Goal: Information Seeking & Learning: Find specific fact

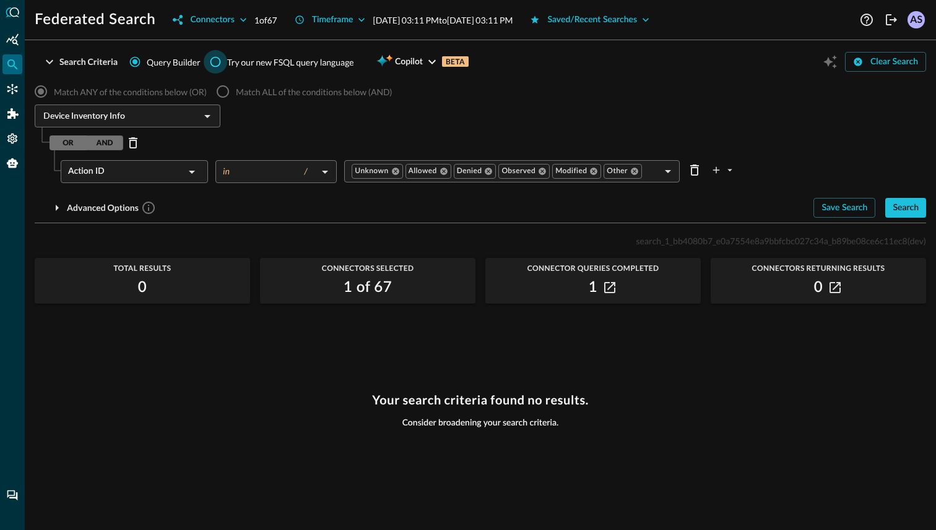
click at [218, 63] on input "Try our new FSQL query language" at bounding box center [216, 62] width 24 height 24
radio input "true"
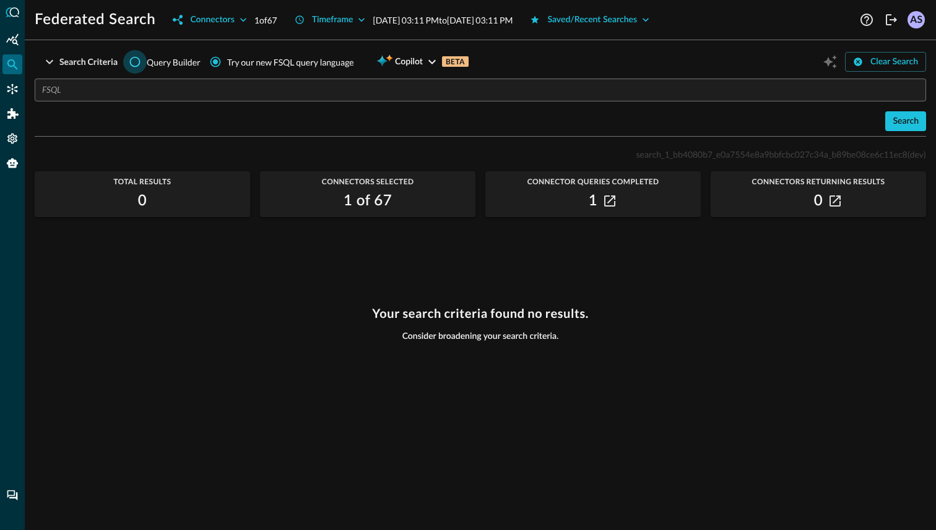
click at [133, 64] on input "Query Builder" at bounding box center [135, 62] width 24 height 24
radio input "true"
radio input "false"
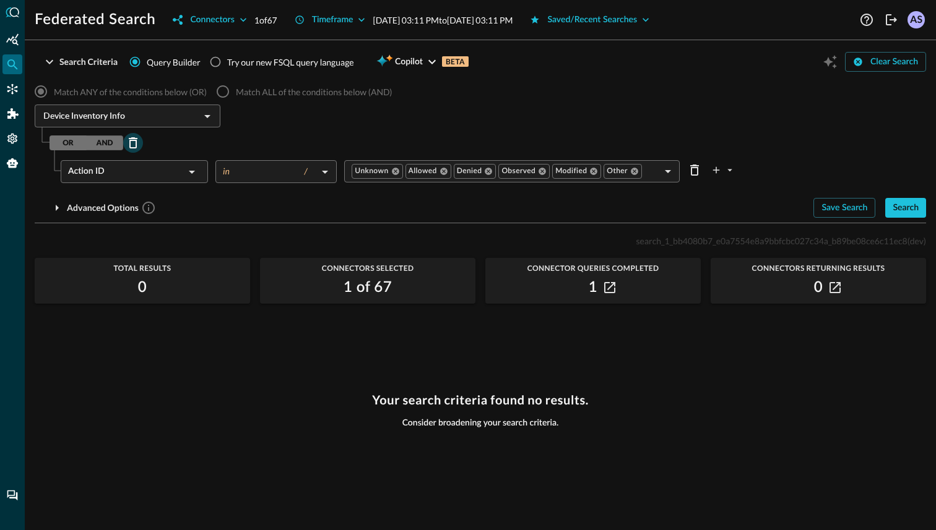
click at [133, 143] on icon "Delete Row" at bounding box center [133, 143] width 15 height 15
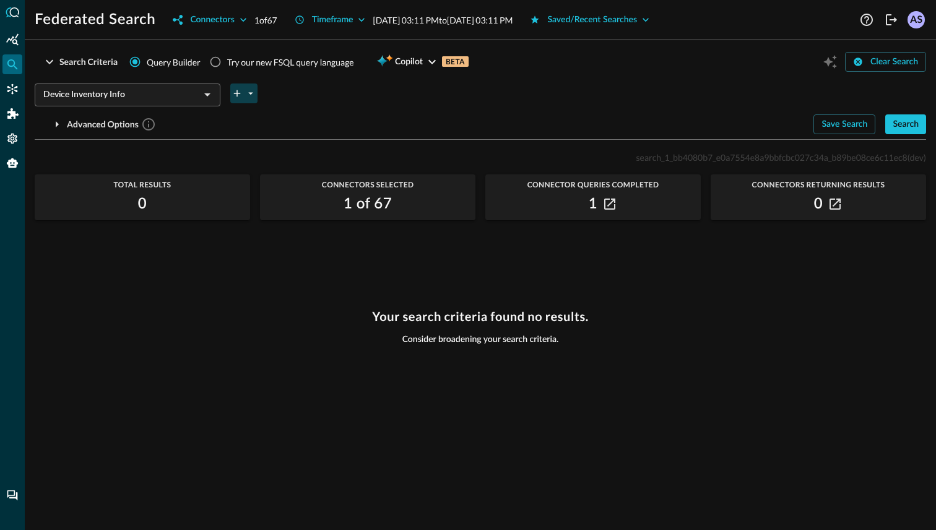
click at [238, 100] on button "plus-arrow-button" at bounding box center [243, 94] width 27 height 20
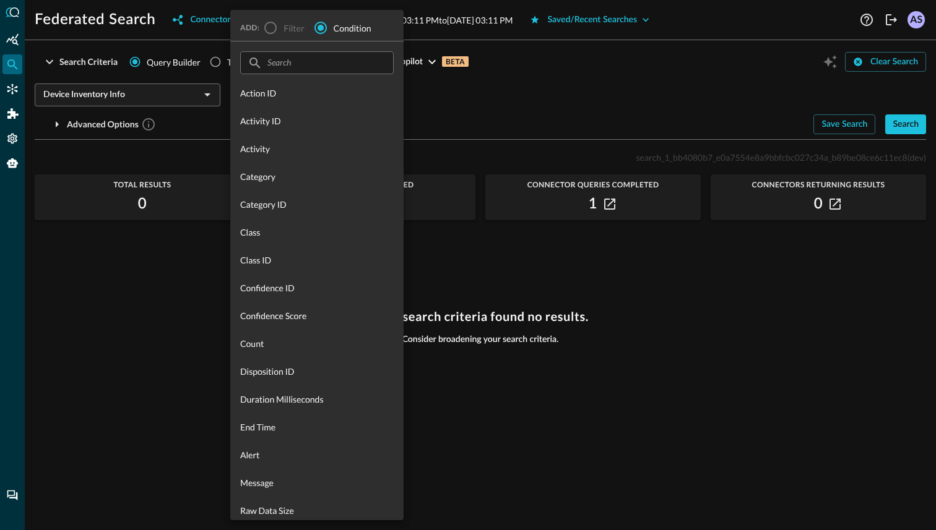
click at [199, 136] on div at bounding box center [468, 265] width 936 height 530
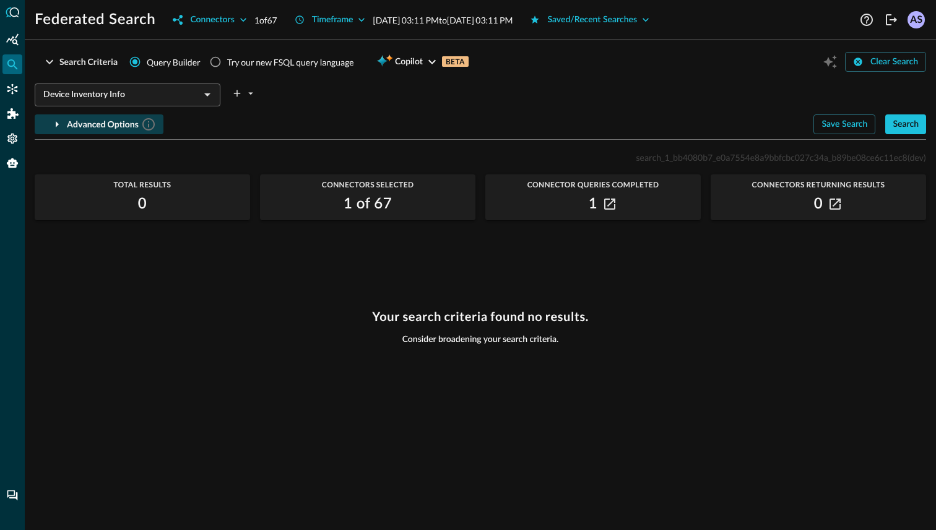
click at [66, 126] on button "Advanced Options" at bounding box center [99, 124] width 129 height 20
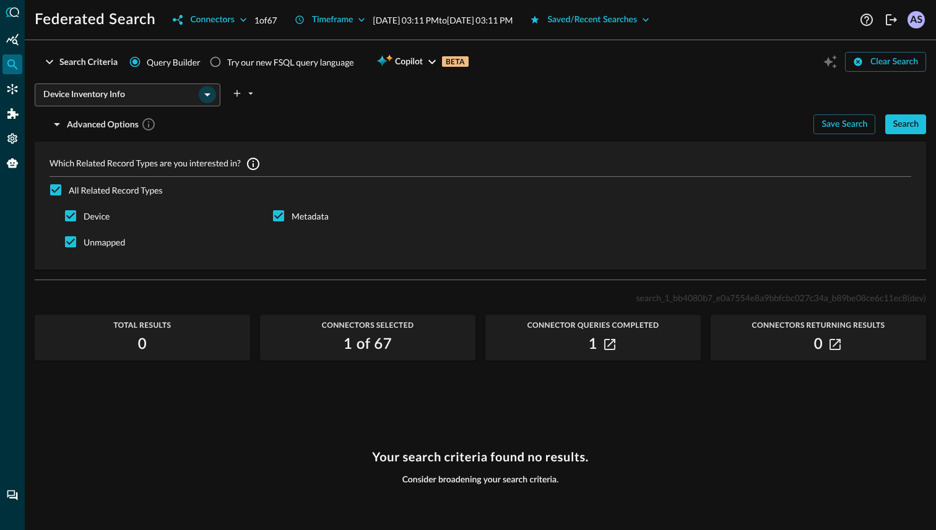
click at [209, 97] on icon "Open" at bounding box center [207, 94] width 15 height 15
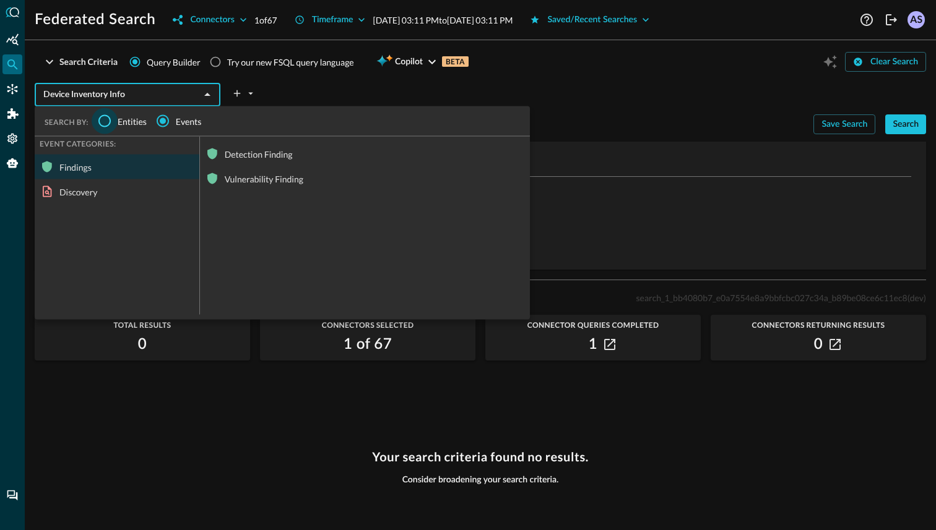
click at [105, 118] on input "Entities" at bounding box center [105, 121] width 26 height 26
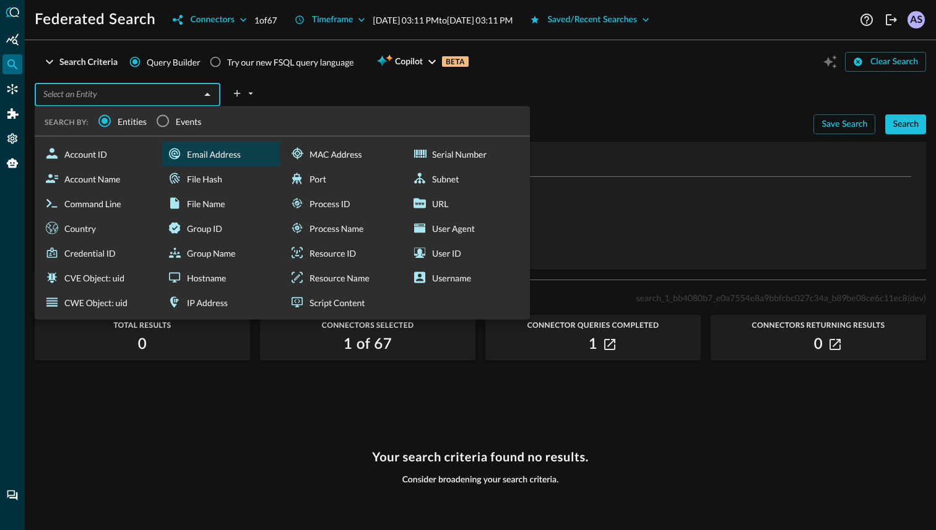
click at [185, 155] on div "Email Address" at bounding box center [221, 154] width 118 height 25
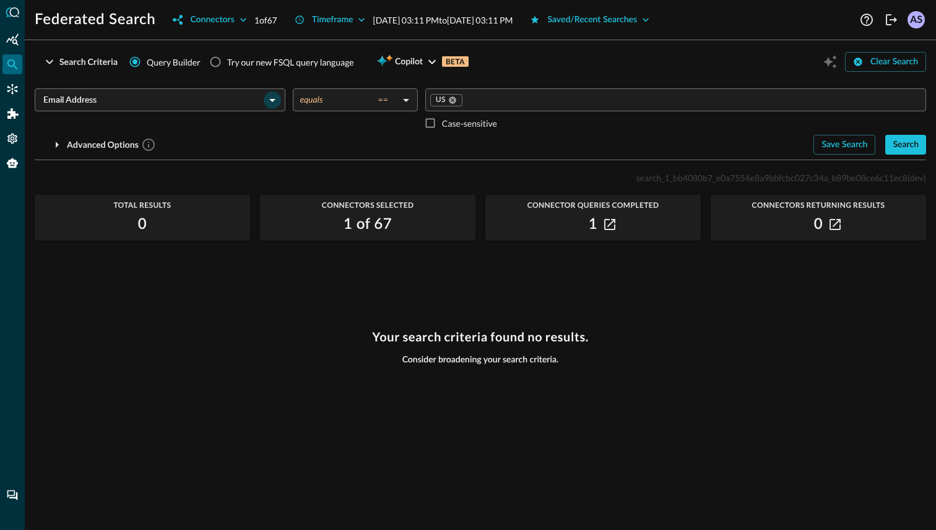
click at [271, 100] on icon "Open" at bounding box center [272, 100] width 6 height 3
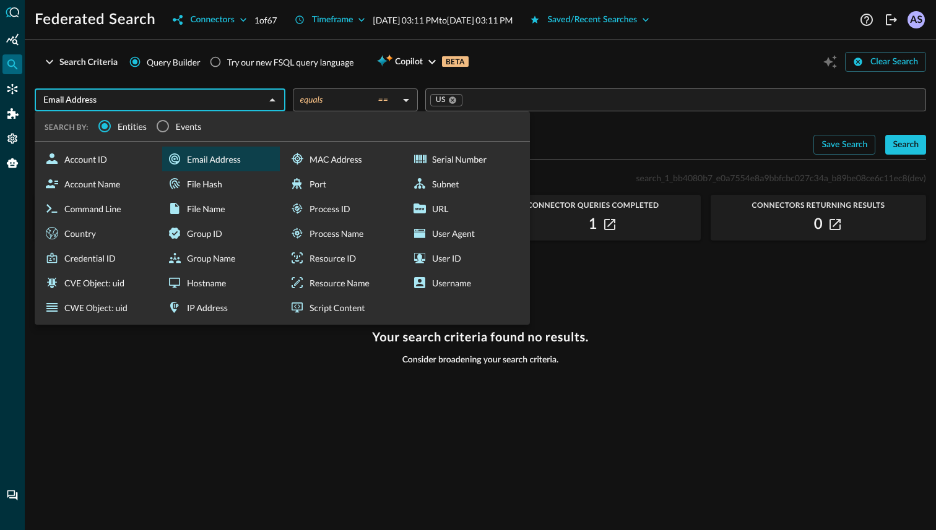
click at [277, 84] on div "Email Address ​ SEARCH BY: Entities Events Account ID Account Name Command Line…" at bounding box center [480, 117] width 891 height 76
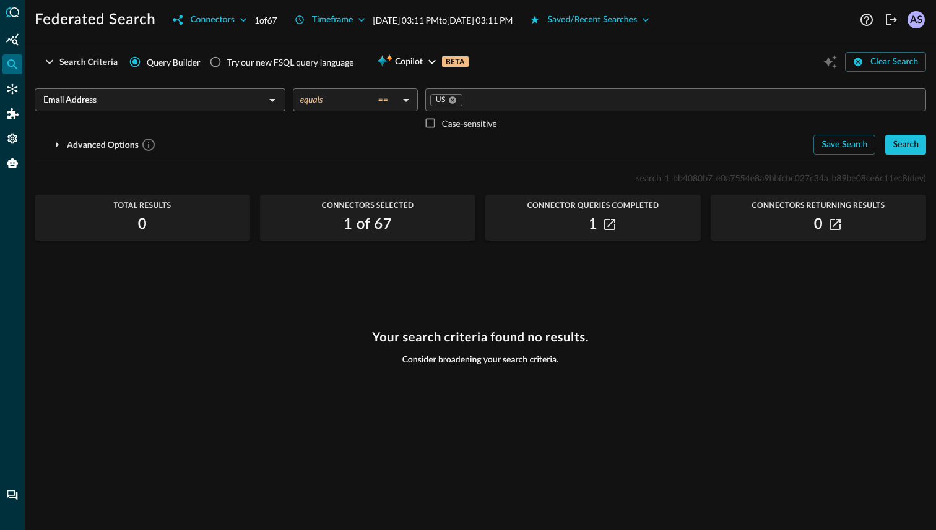
click at [379, 99] on body "Federated Search Connectors 1 of 67 Timeframe [DATE] 03:11 PM to [DATE] 03:11 P…" at bounding box center [468, 265] width 936 height 530
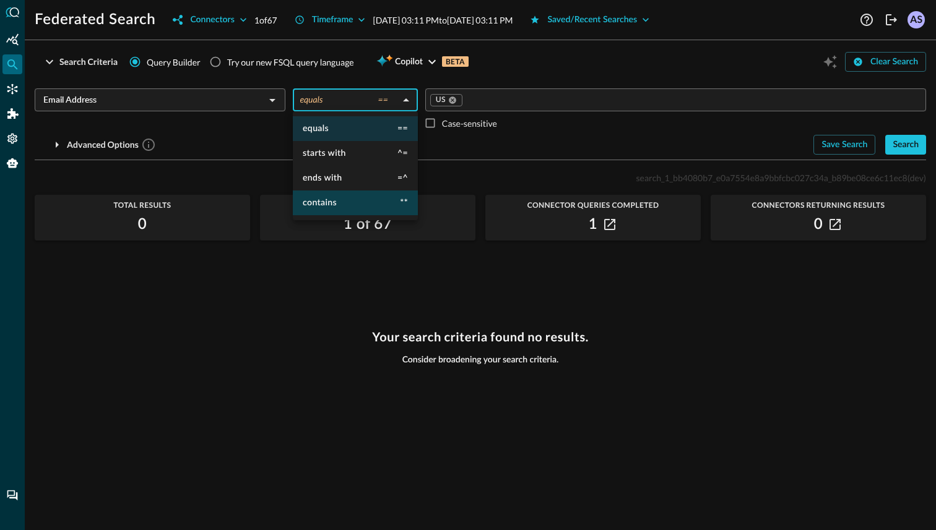
click at [358, 202] on li "contains **" at bounding box center [355, 203] width 125 height 25
type input "contains"
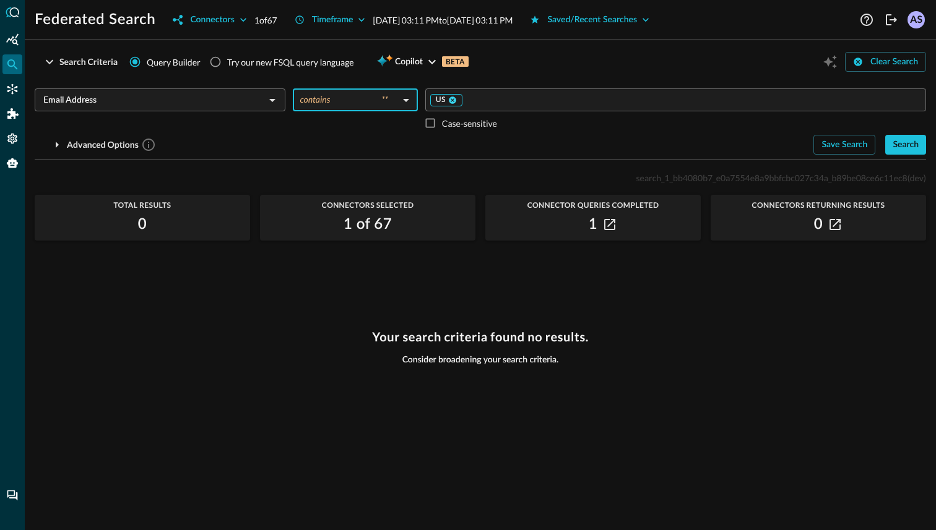
click at [453, 101] on icon at bounding box center [452, 100] width 7 height 7
click at [463, 103] on input "Value" at bounding box center [674, 99] width 491 height 15
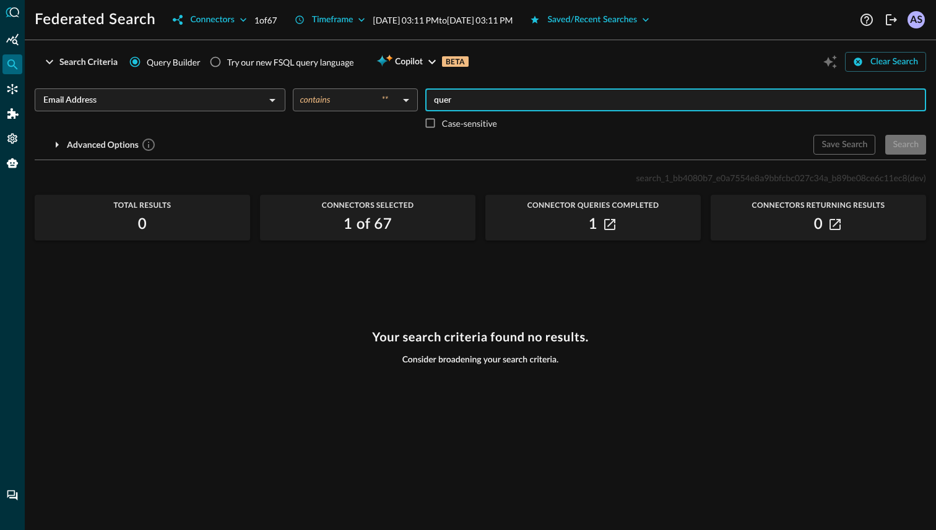
type input "queri"
click at [912, 148] on div "Search" at bounding box center [905, 144] width 26 height 15
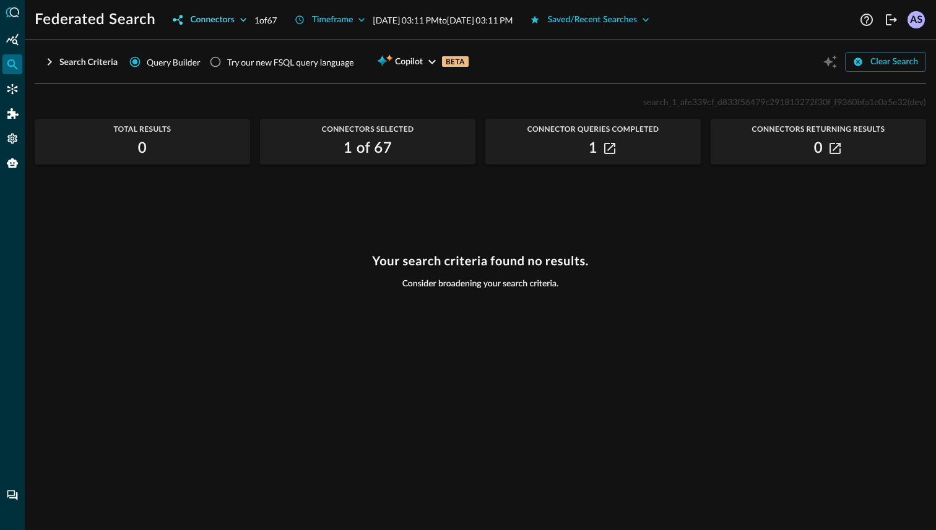
click at [244, 17] on icon "button" at bounding box center [243, 20] width 12 height 12
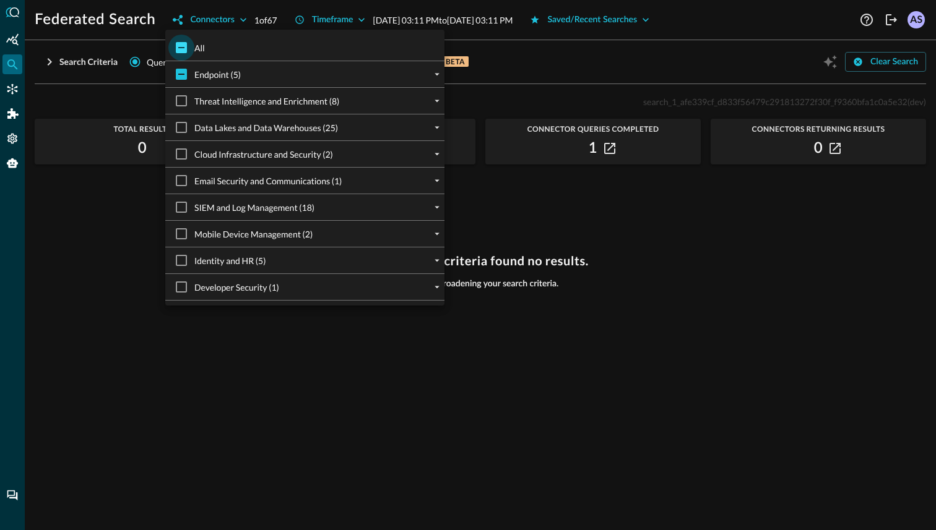
click at [181, 50] on input "All" at bounding box center [181, 48] width 26 height 26
checkbox input "true"
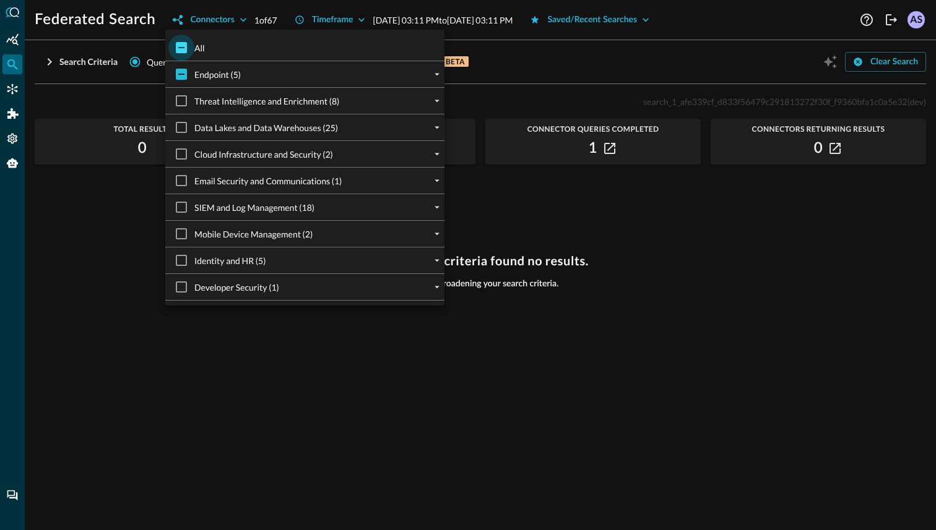
checkbox input "true"
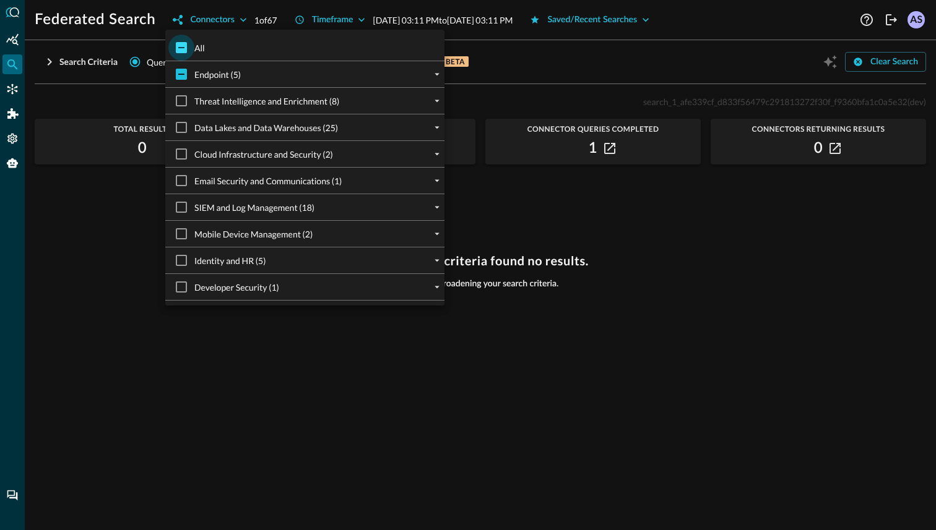
checkbox input "true"
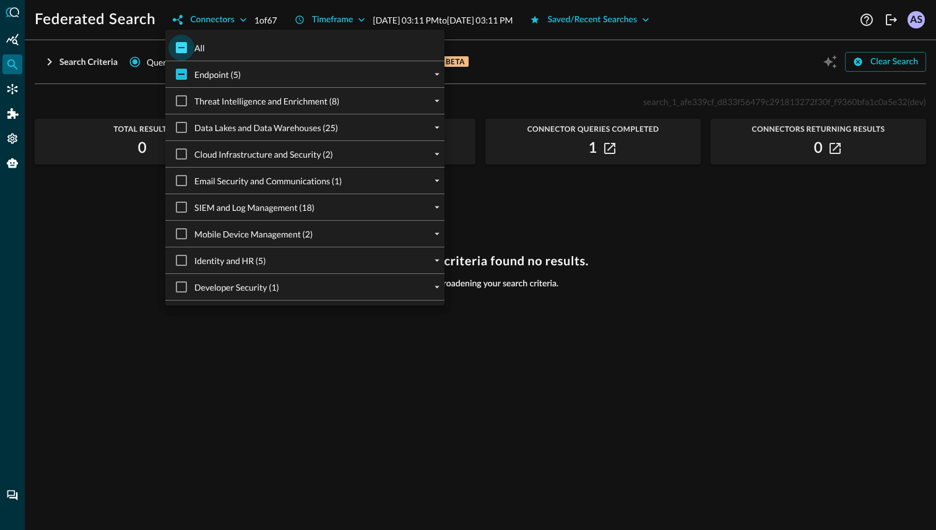
checkbox input "true"
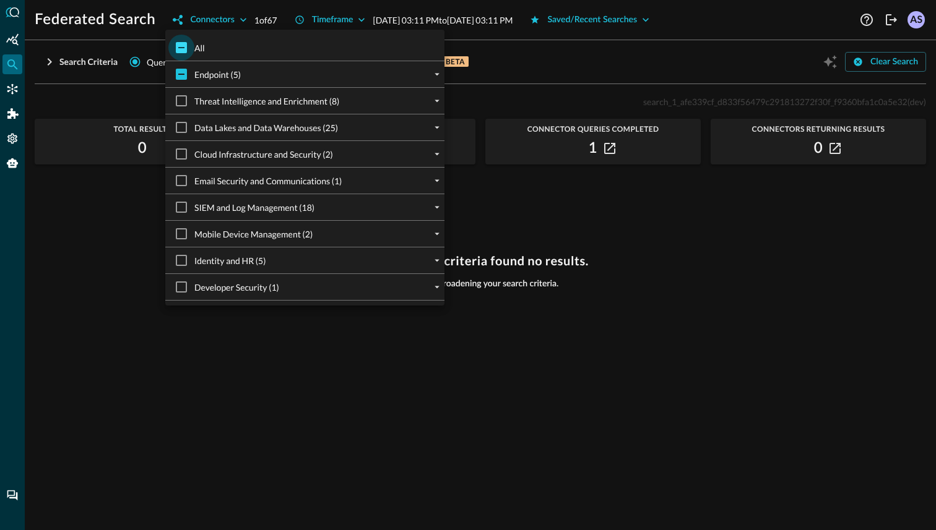
checkbox input "true"
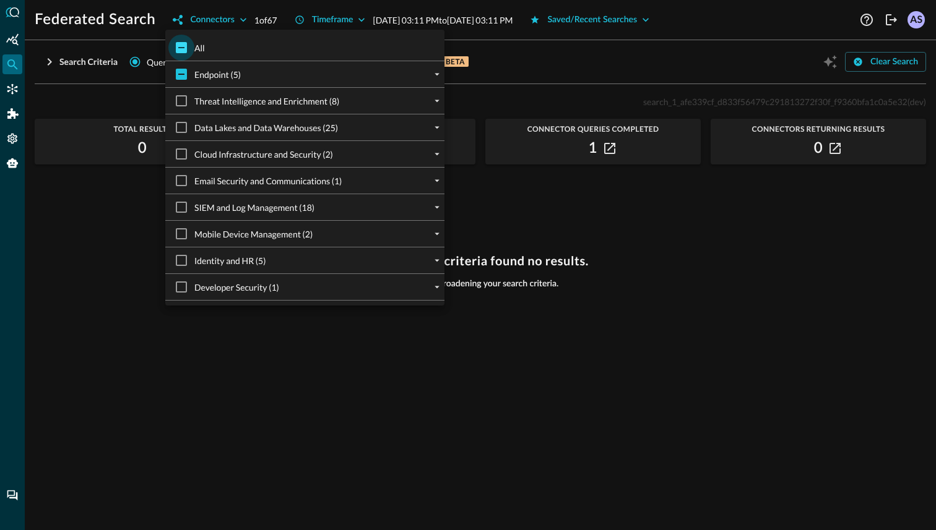
checkbox input "true"
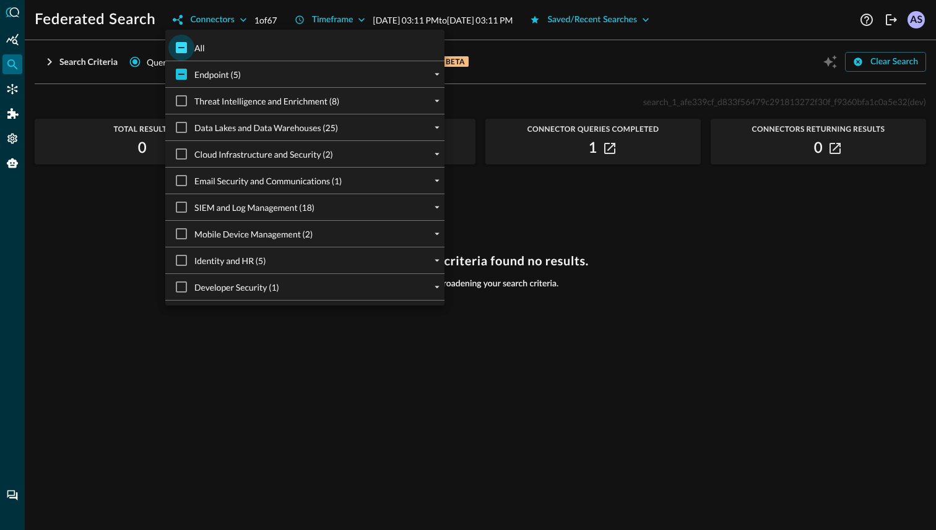
checkbox input "true"
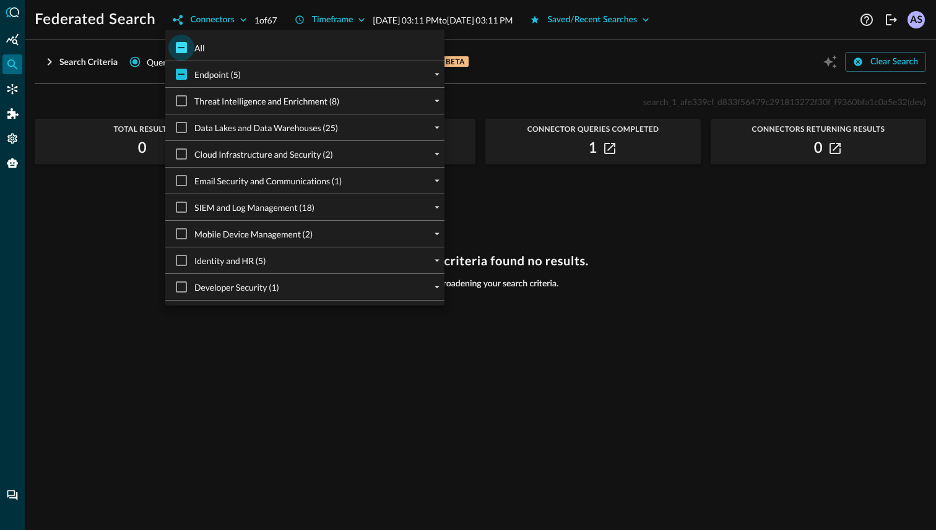
checkbox input "true"
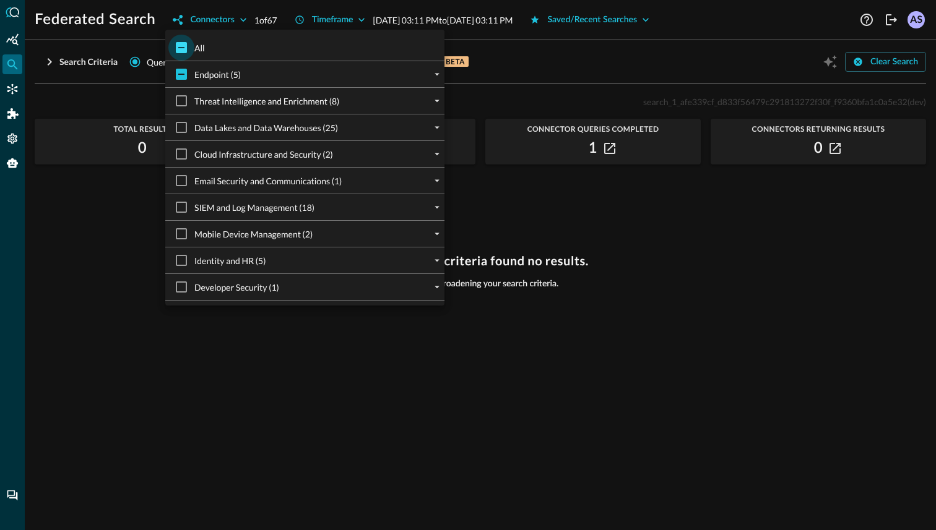
checkbox input "true"
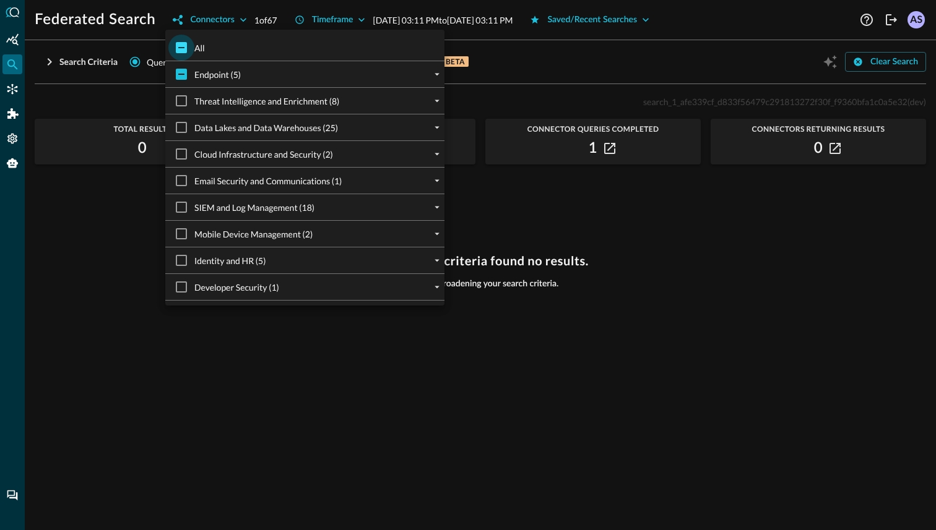
checkbox input "true"
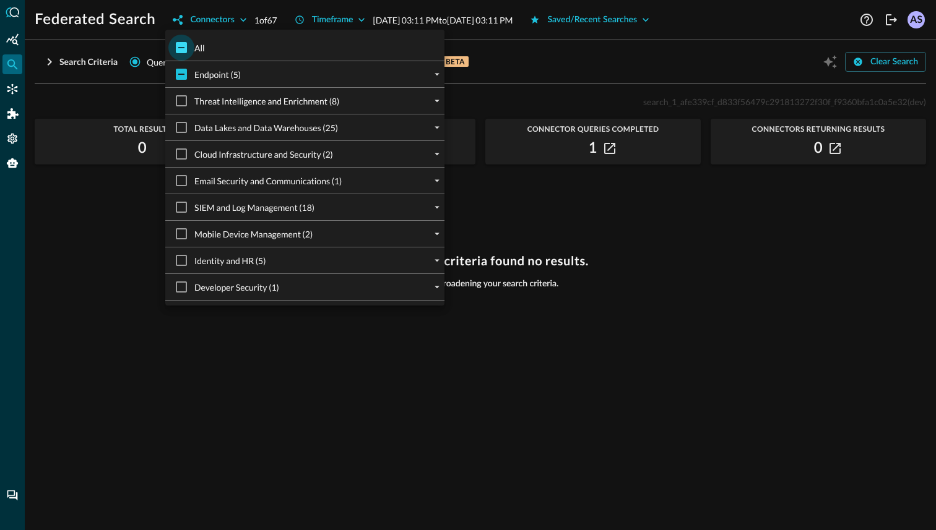
checkbox input "true"
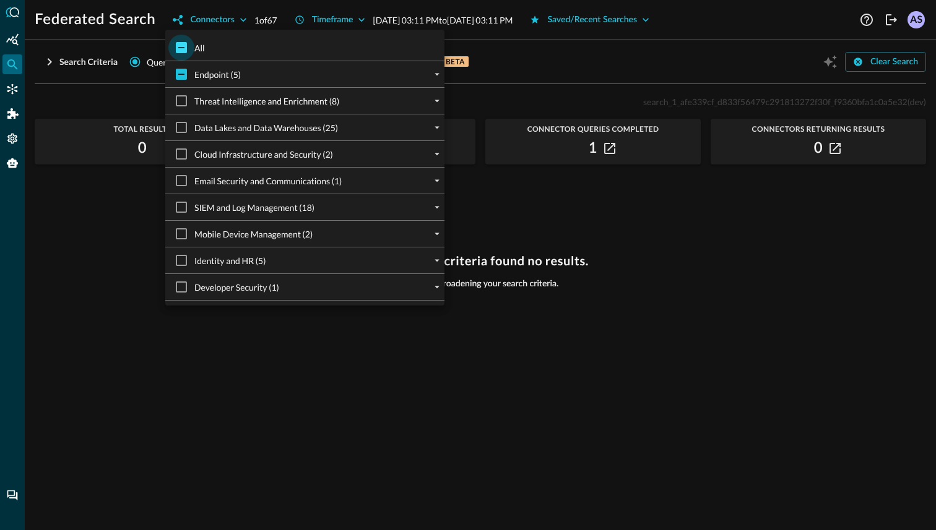
checkbox input "true"
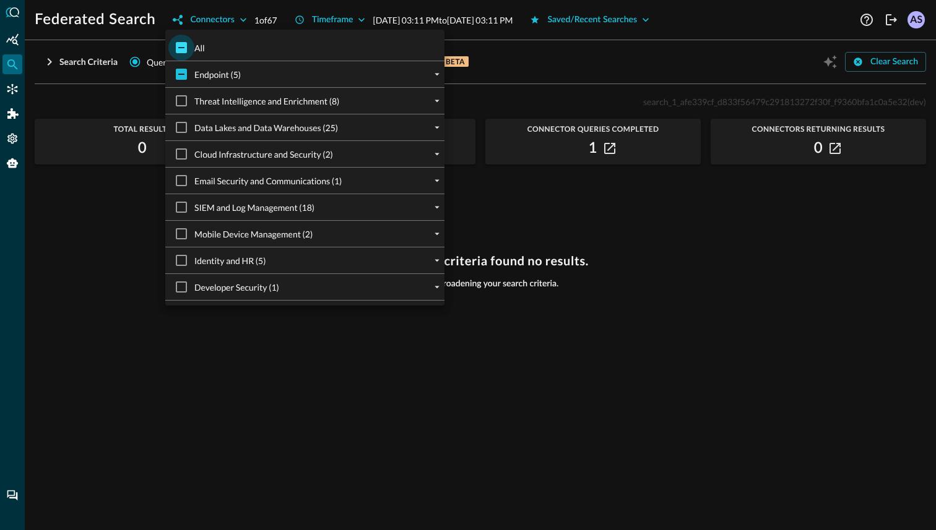
checkbox input "true"
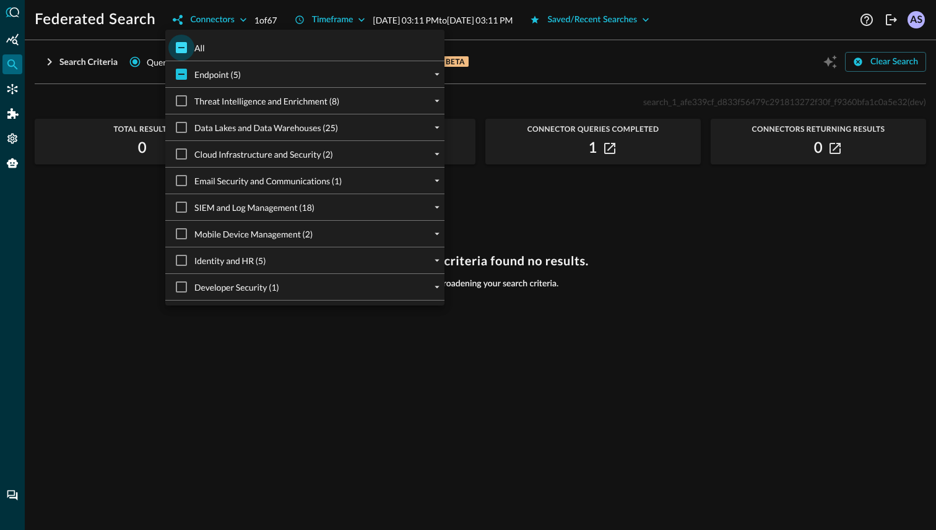
checkbox input "true"
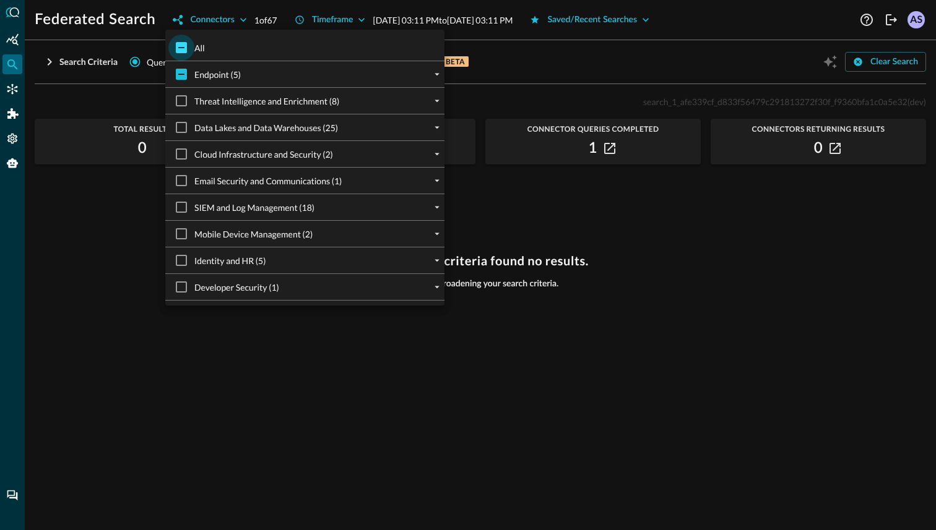
checkbox input "true"
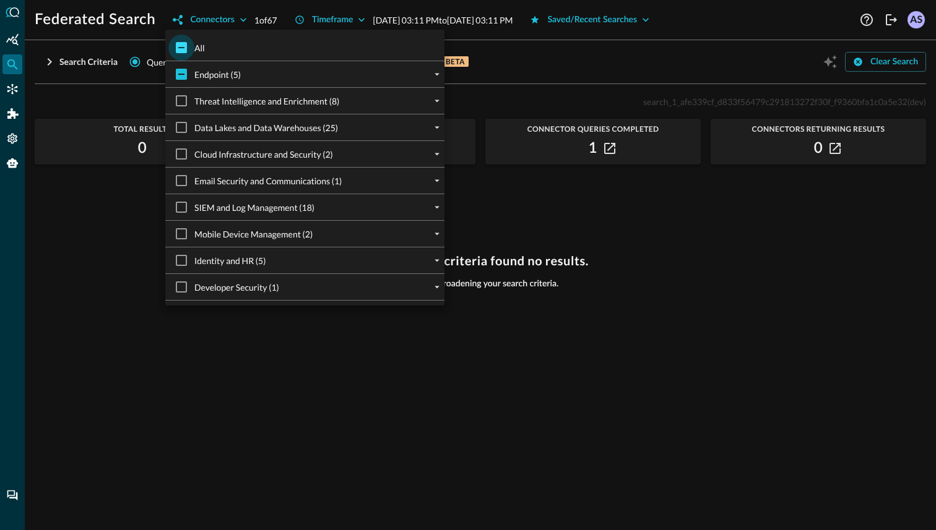
checkbox input "true"
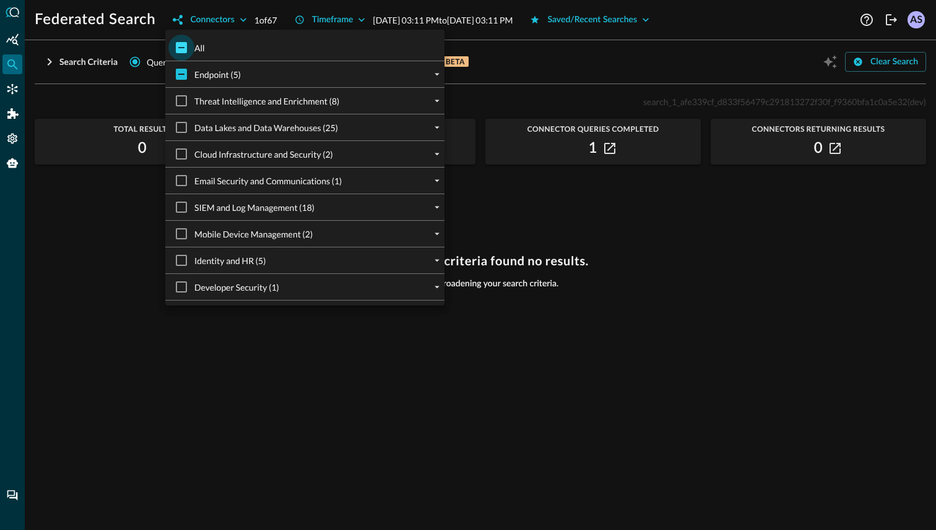
checkbox input "true"
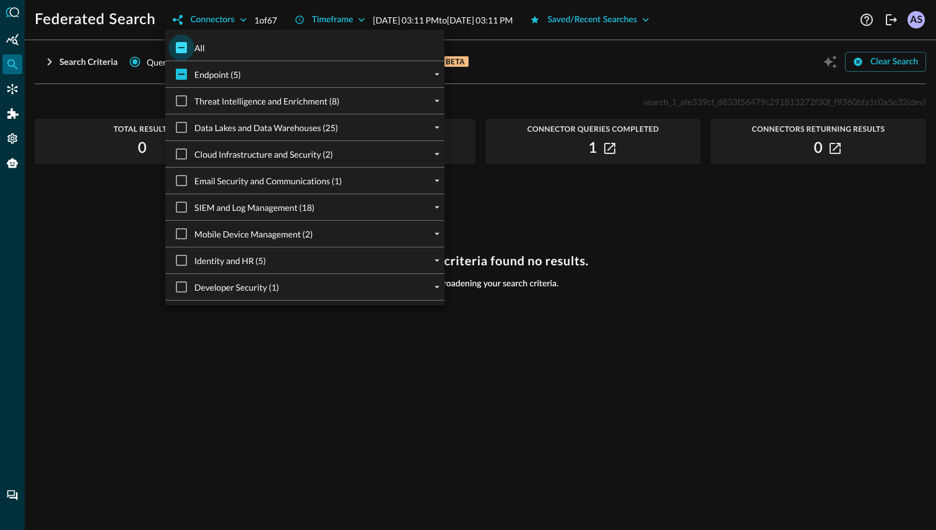
checkbox input "true"
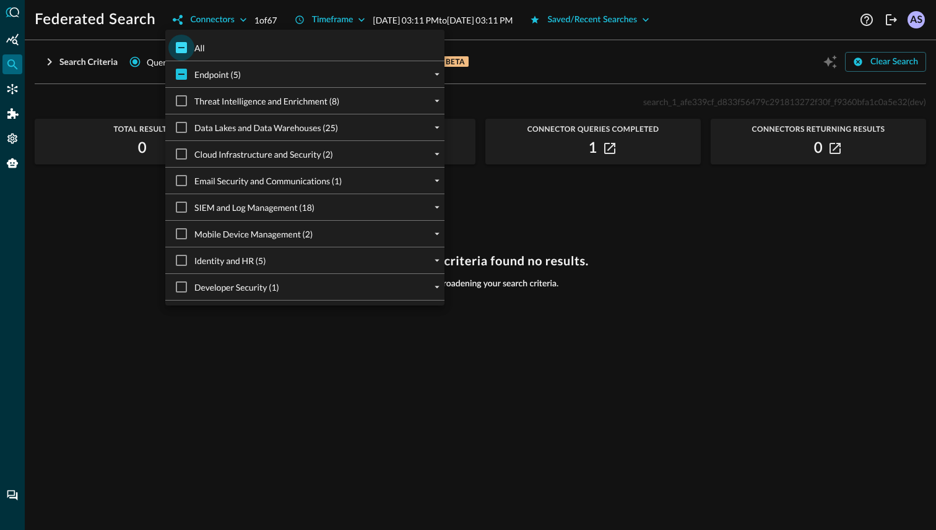
checkbox input "true"
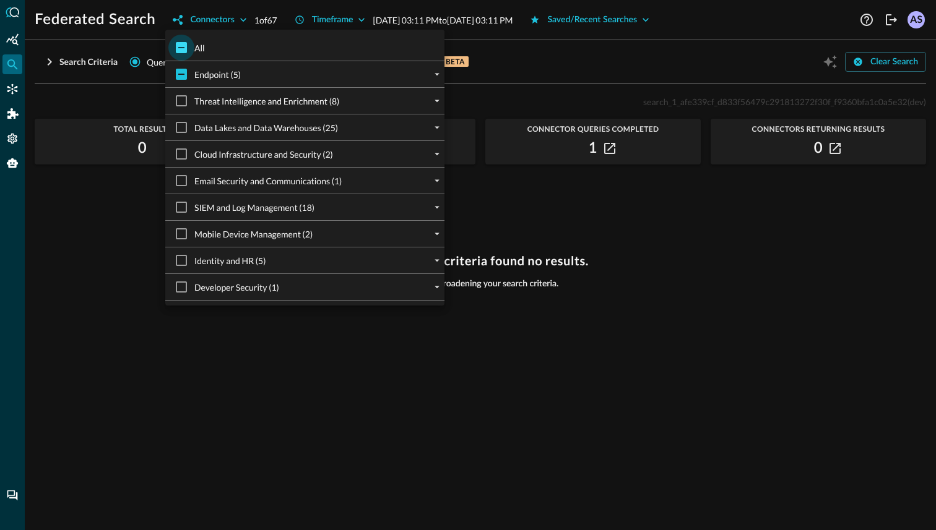
checkbox input "true"
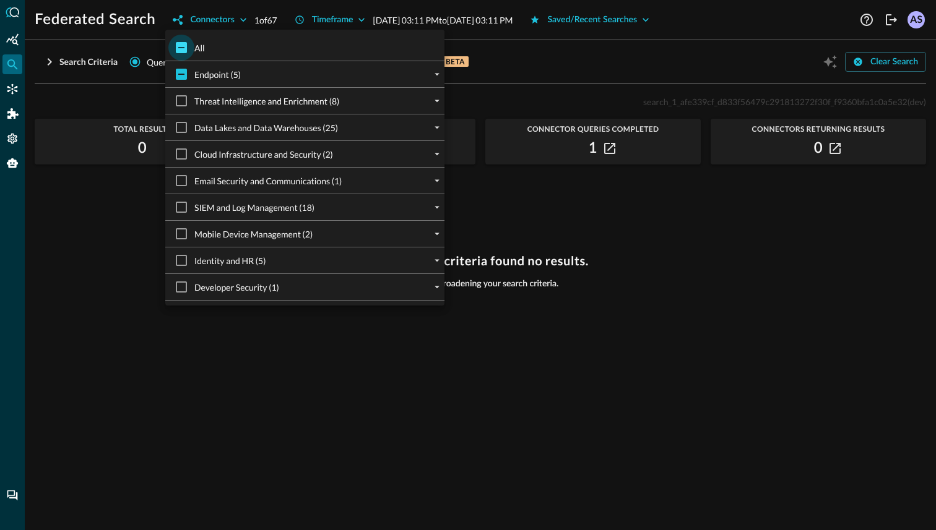
checkbox input "true"
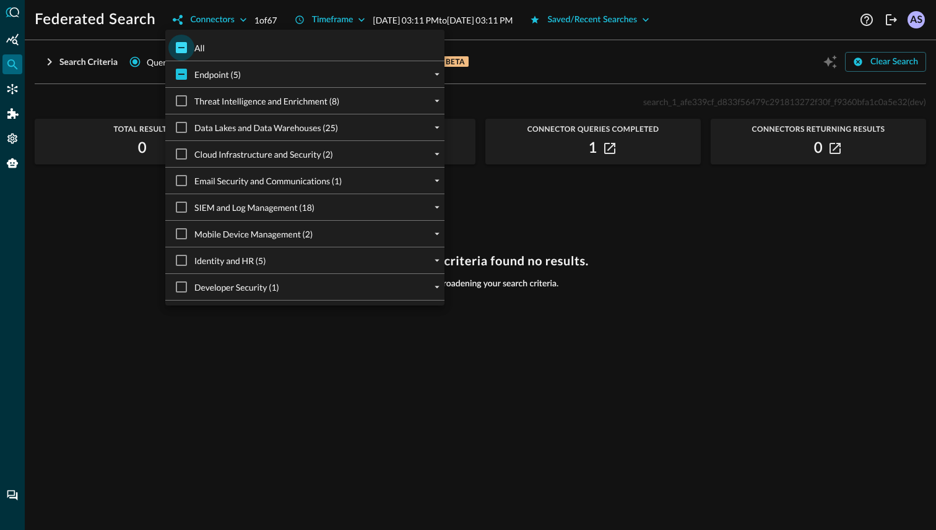
checkbox input "true"
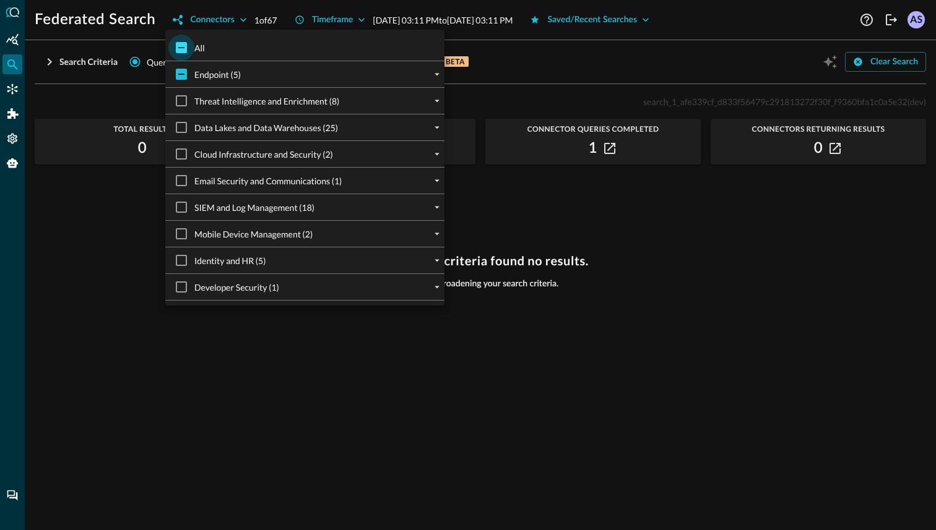
checkbox input "true"
click at [597, 214] on div at bounding box center [468, 265] width 936 height 530
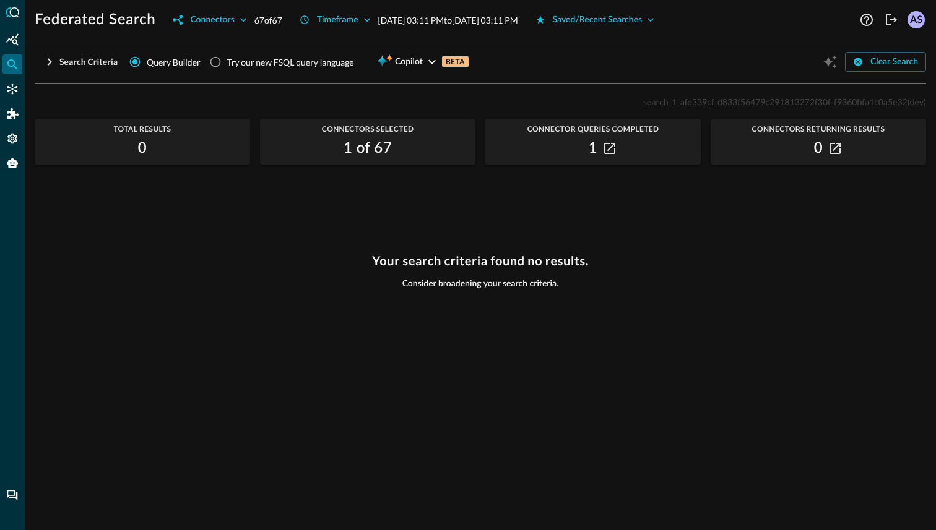
click at [150, 61] on span "Query Builder" at bounding box center [174, 62] width 54 height 13
click at [147, 61] on input "Query Builder" at bounding box center [135, 62] width 24 height 24
click at [60, 54] on div "Search Criteria" at bounding box center [88, 61] width 58 height 15
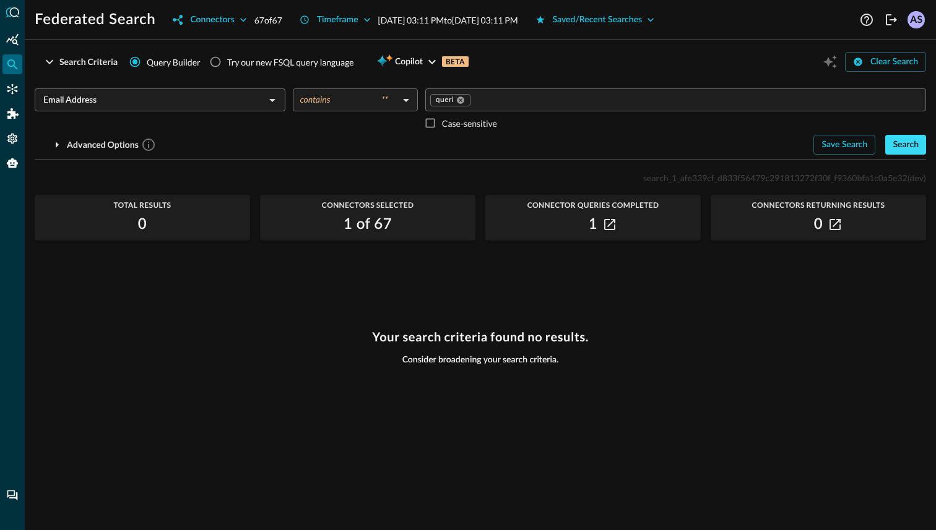
click at [905, 148] on div "Search" at bounding box center [905, 144] width 26 height 15
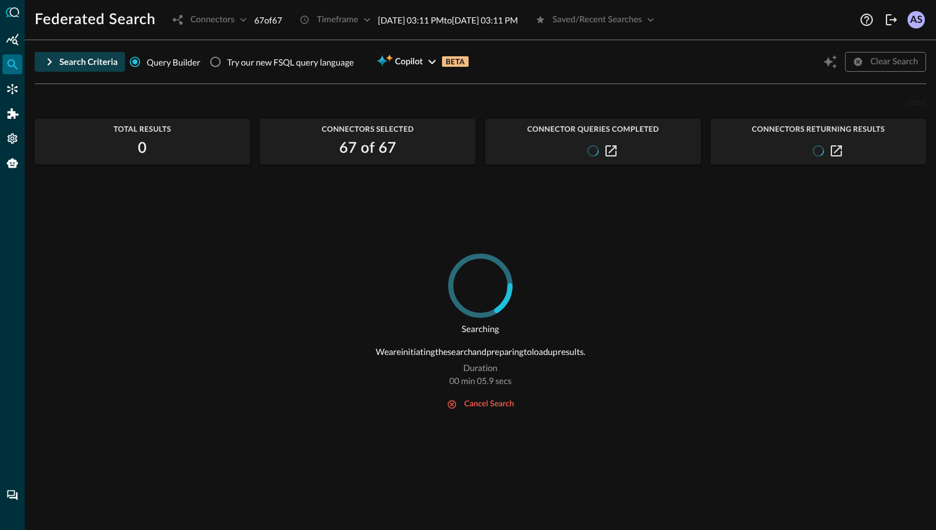
click at [61, 56] on div "Search Criteria" at bounding box center [88, 61] width 58 height 15
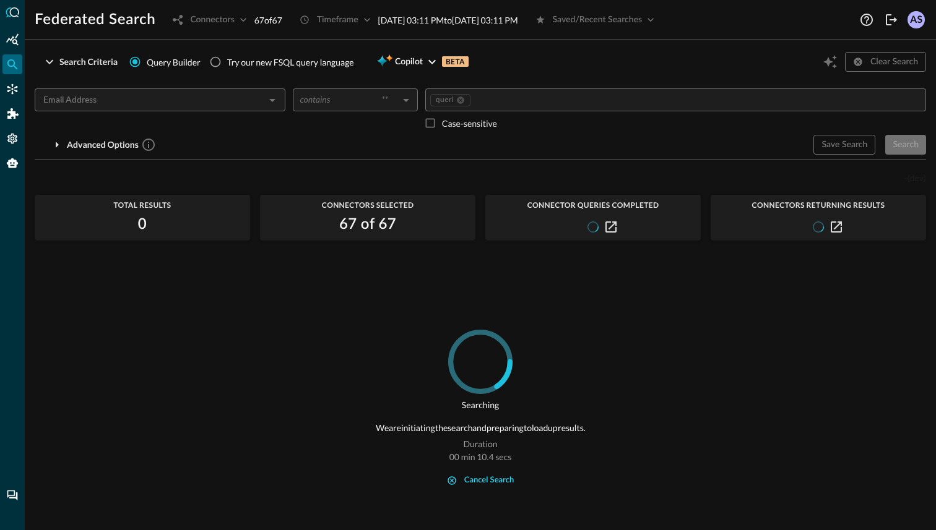
click at [491, 480] on div "cancel search" at bounding box center [489, 481] width 50 height 14
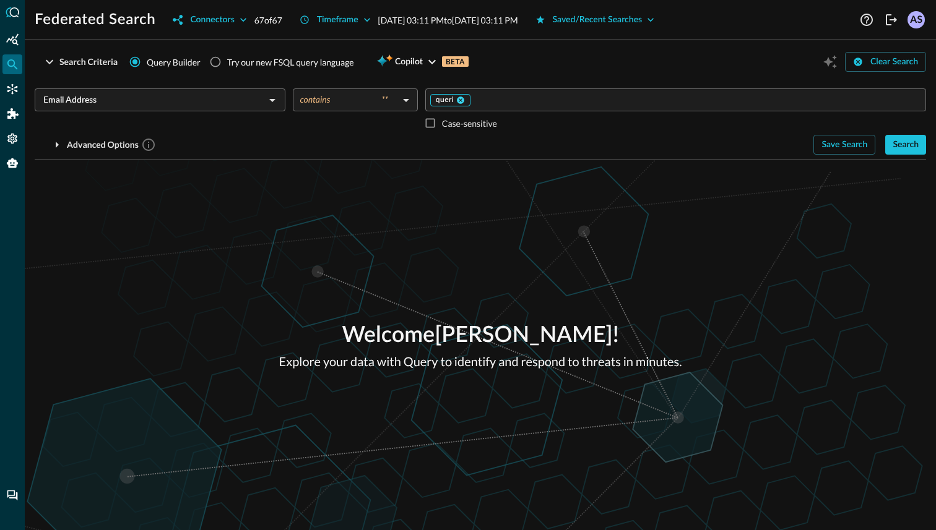
click at [457, 100] on icon at bounding box center [460, 100] width 7 height 7
click at [461, 100] on input "Value" at bounding box center [674, 99] width 491 height 15
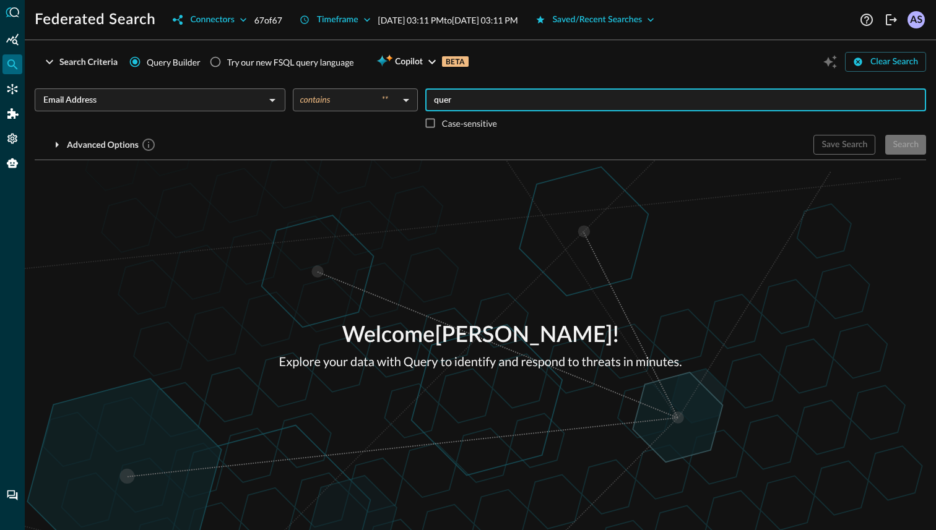
type input "query"
click at [212, 17] on div "Connectors" at bounding box center [212, 19] width 44 height 15
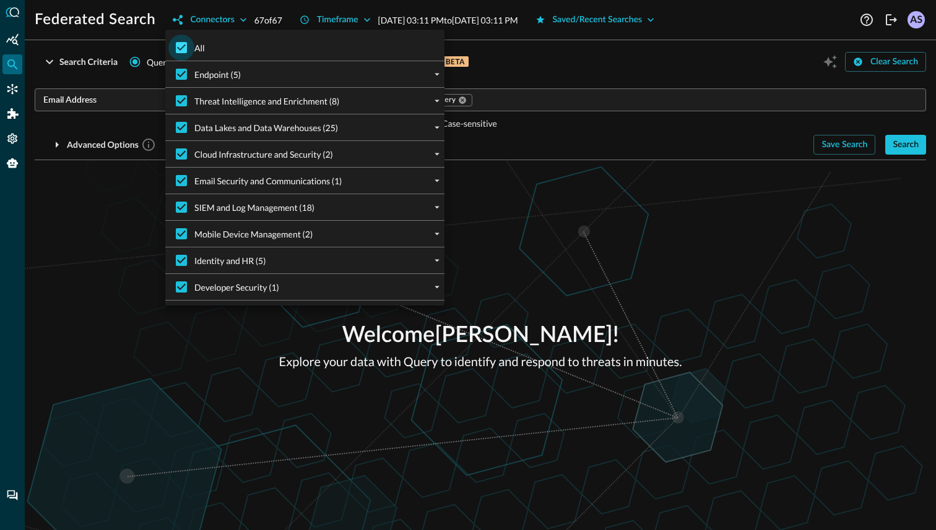
click at [182, 47] on input "All" at bounding box center [181, 48] width 26 height 26
checkbox input "false"
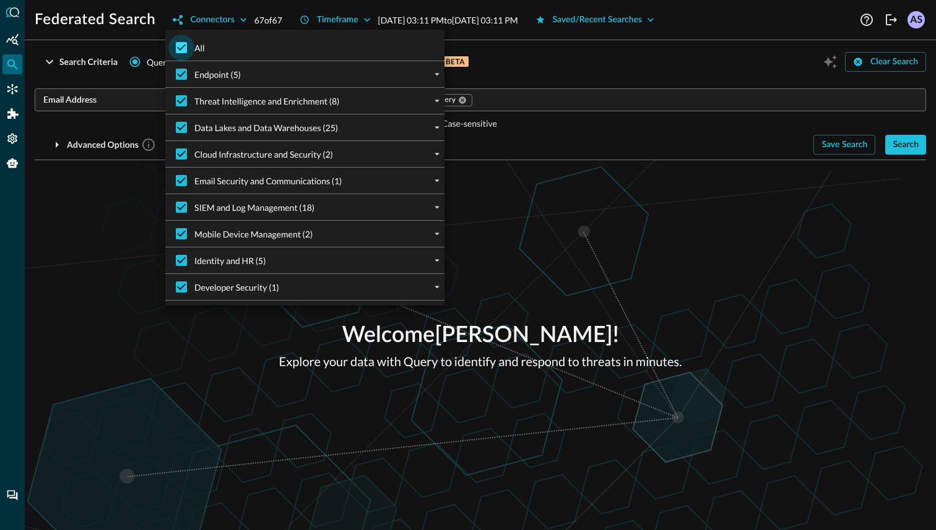
checkbox input "false"
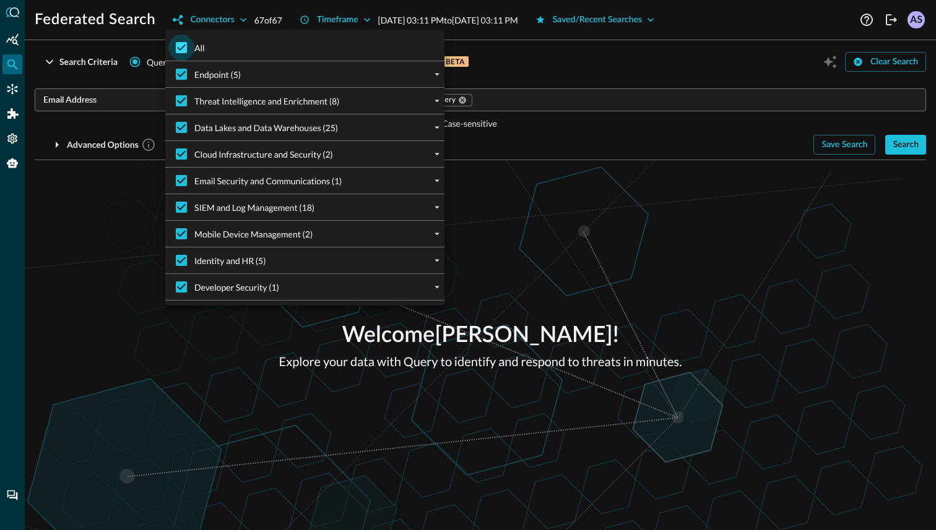
checkbox input "false"
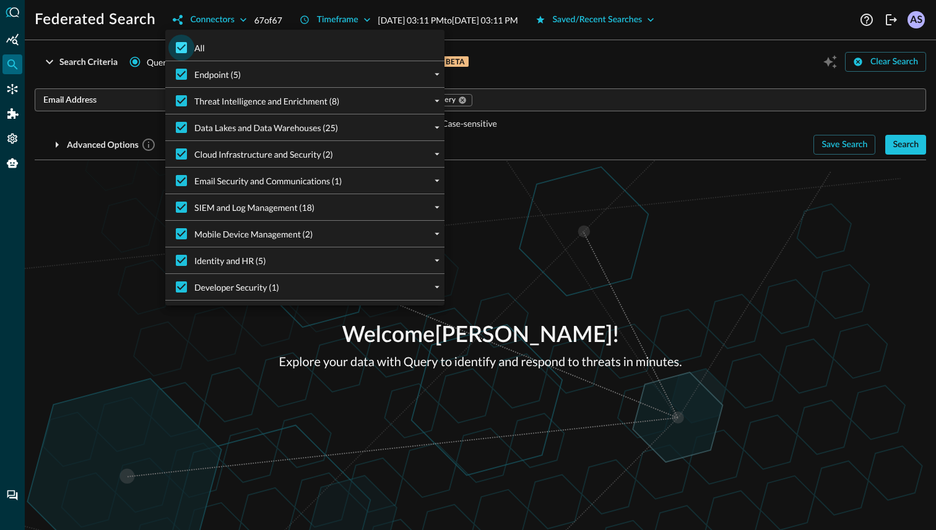
checkbox input "false"
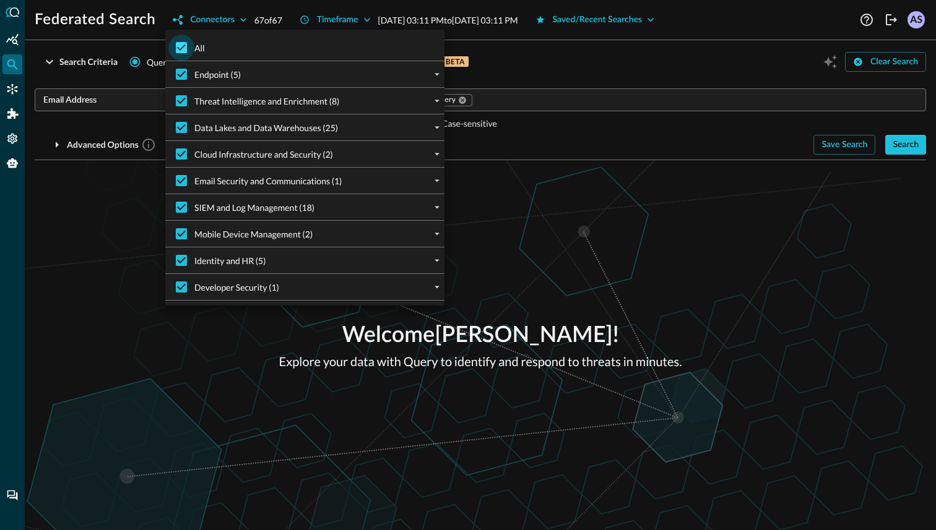
checkbox input "false"
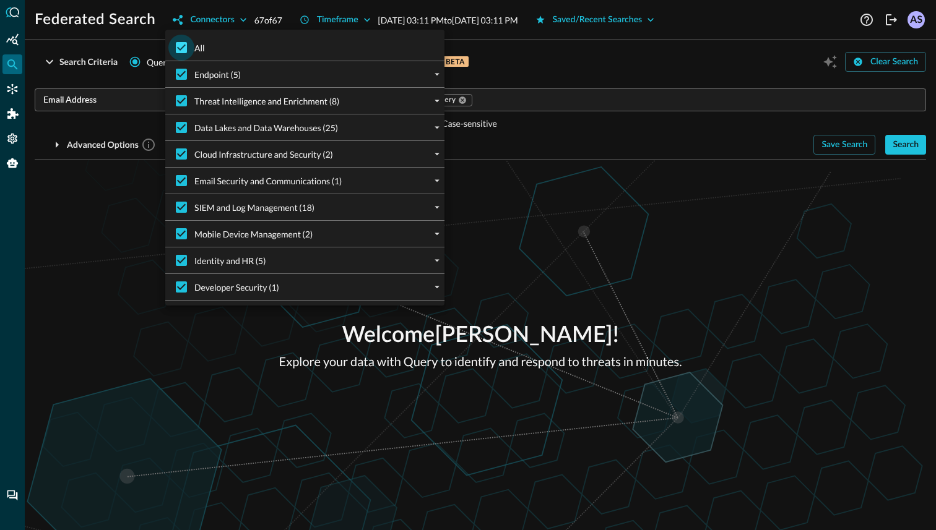
checkbox input "false"
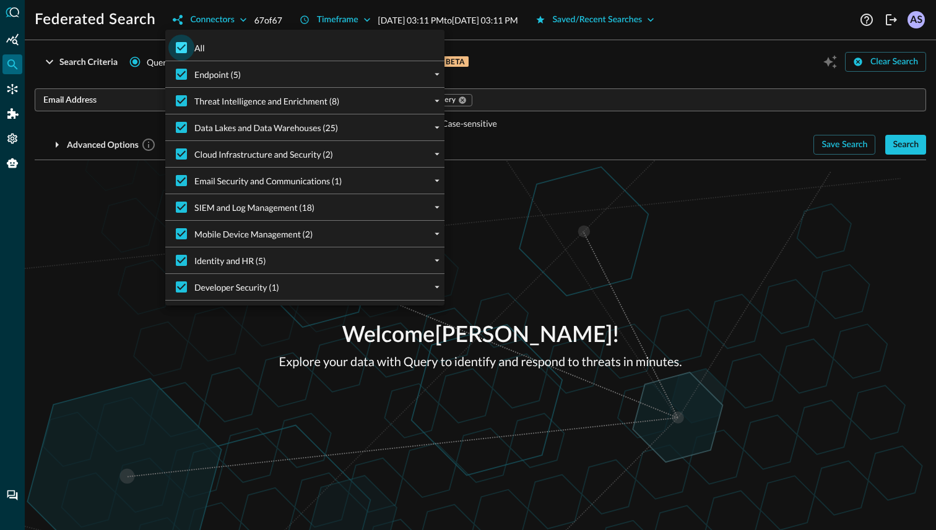
checkbox input "false"
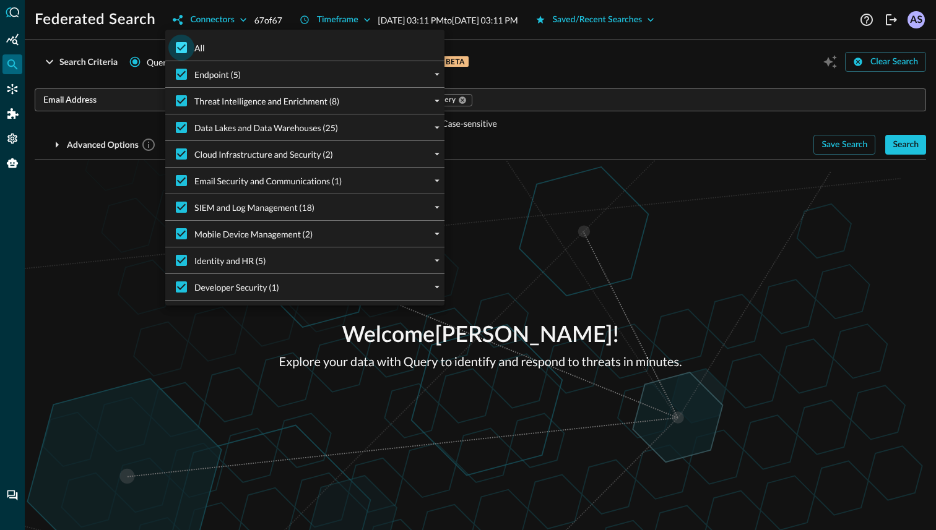
checkbox input "false"
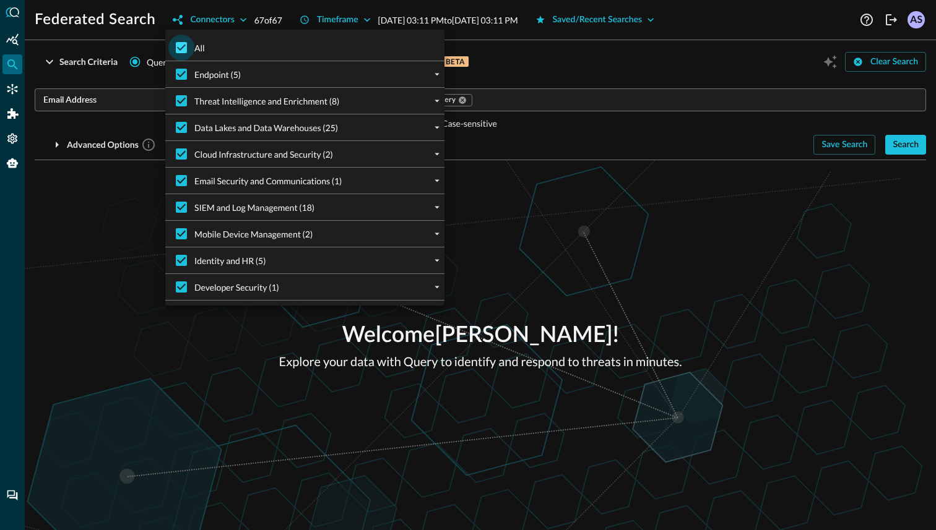
checkbox input "false"
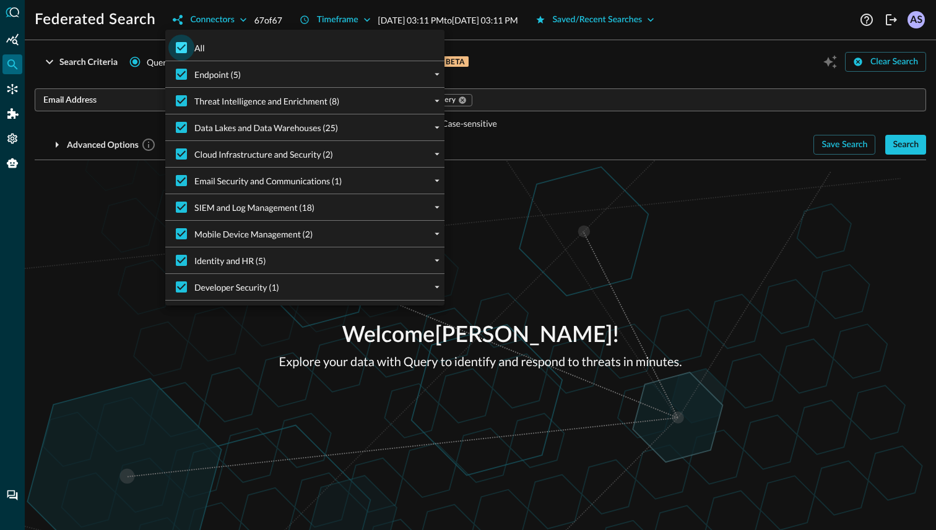
checkbox input "false"
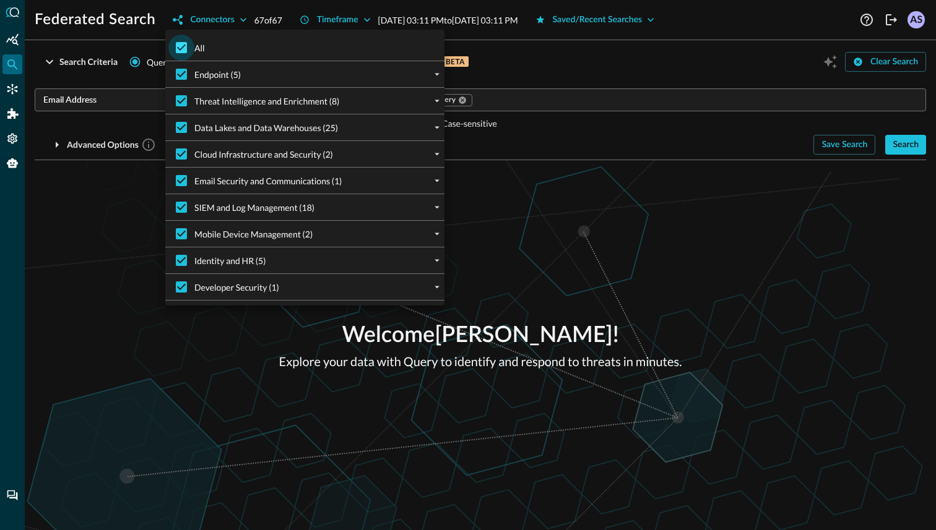
checkbox input "false"
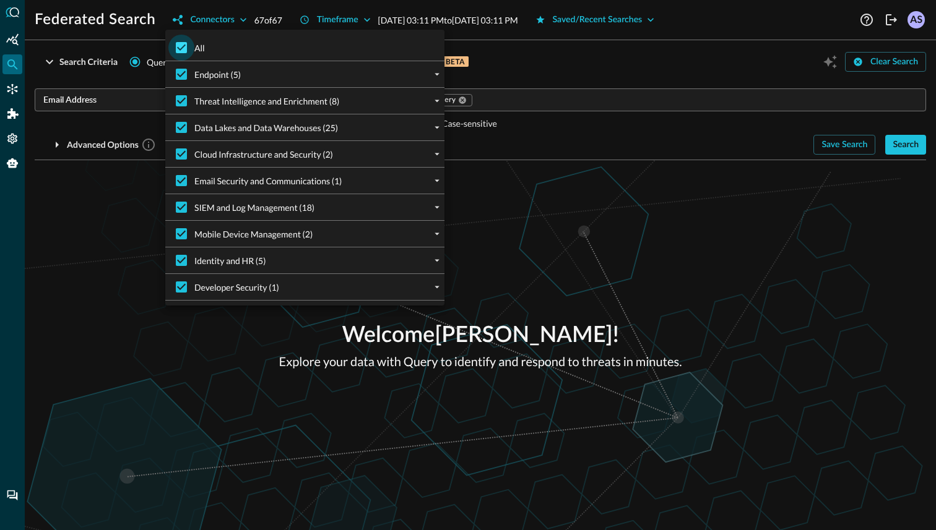
checkbox input "false"
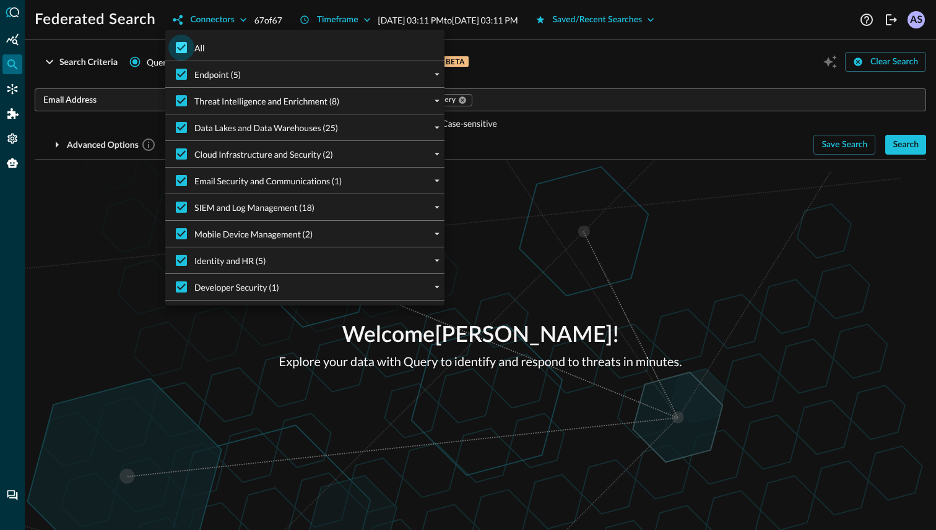
checkbox input "false"
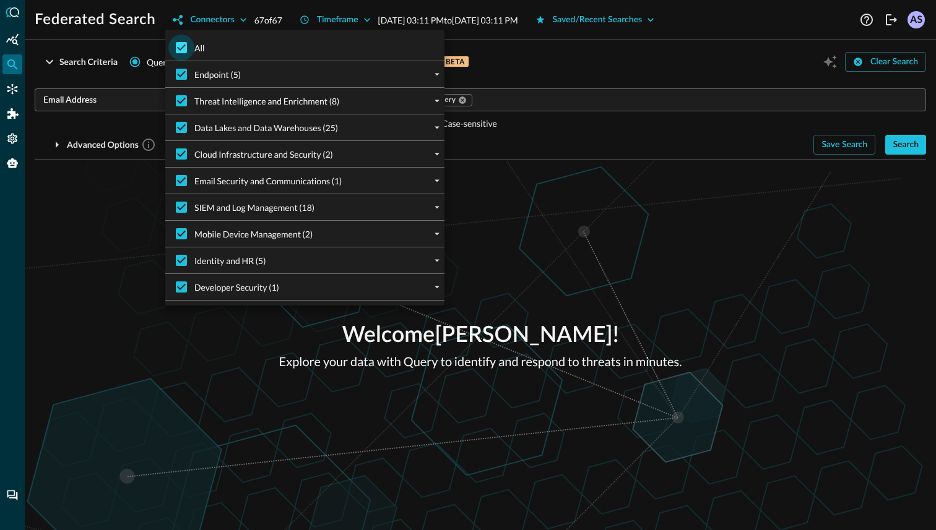
checkbox input "false"
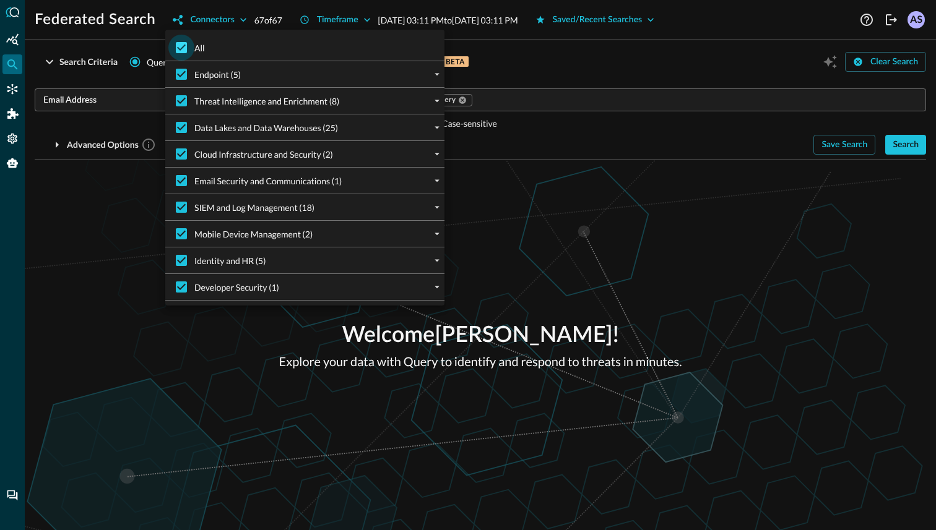
checkbox input "false"
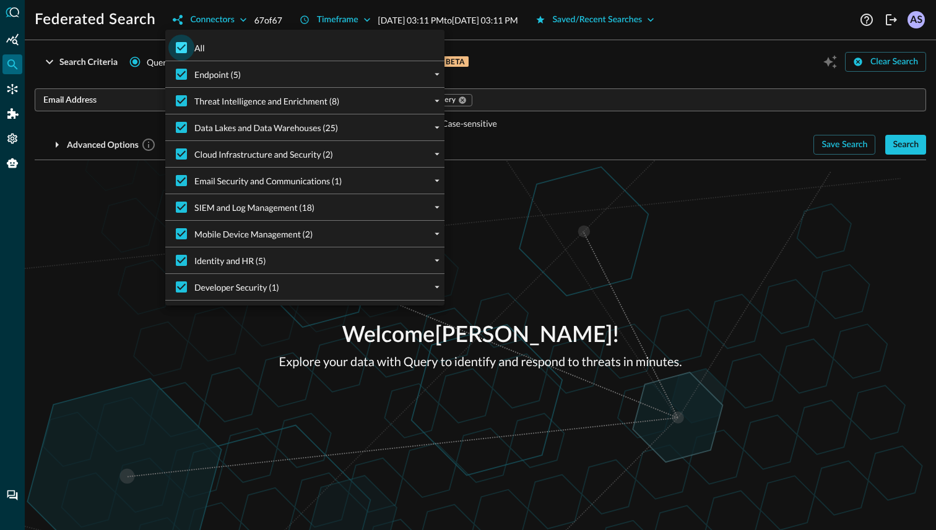
checkbox input "false"
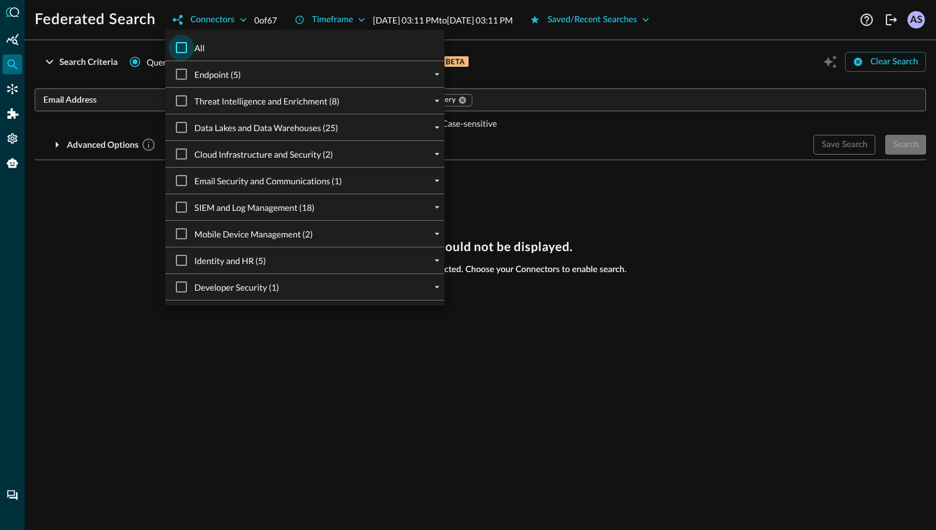
click at [182, 47] on input "All" at bounding box center [181, 48] width 26 height 26
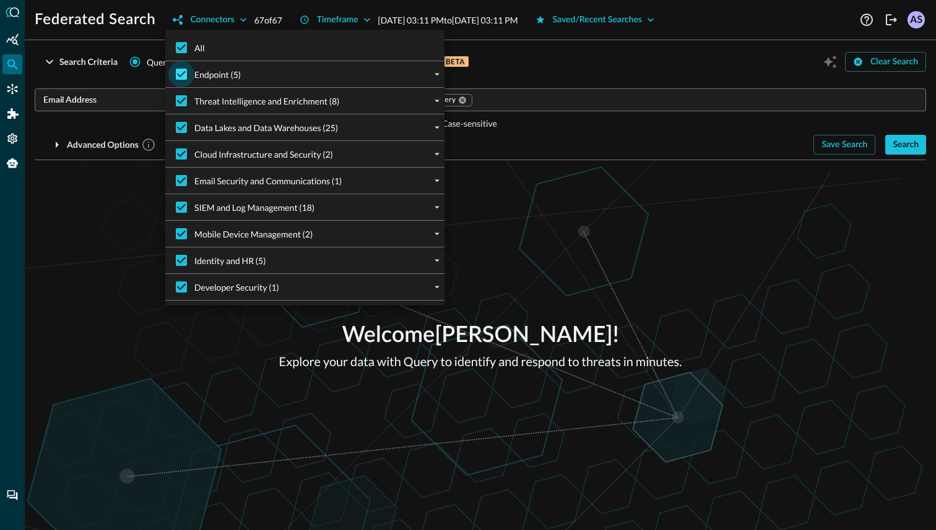
click at [182, 72] on input "Endpoint (5)" at bounding box center [181, 74] width 26 height 26
click at [181, 48] on input "All" at bounding box center [181, 48] width 26 height 26
click at [182, 76] on input "Endpoint (5)" at bounding box center [181, 74] width 26 height 26
click at [182, 40] on input "All" at bounding box center [181, 48] width 26 height 26
click at [182, 51] on input "All" at bounding box center [181, 48] width 26 height 26
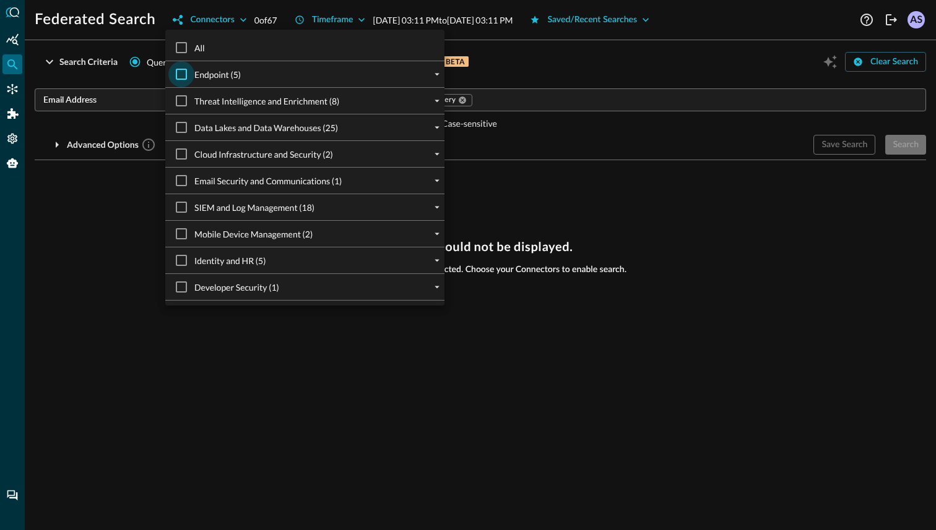
click at [182, 72] on input "Endpoint (5)" at bounding box center [181, 74] width 26 height 26
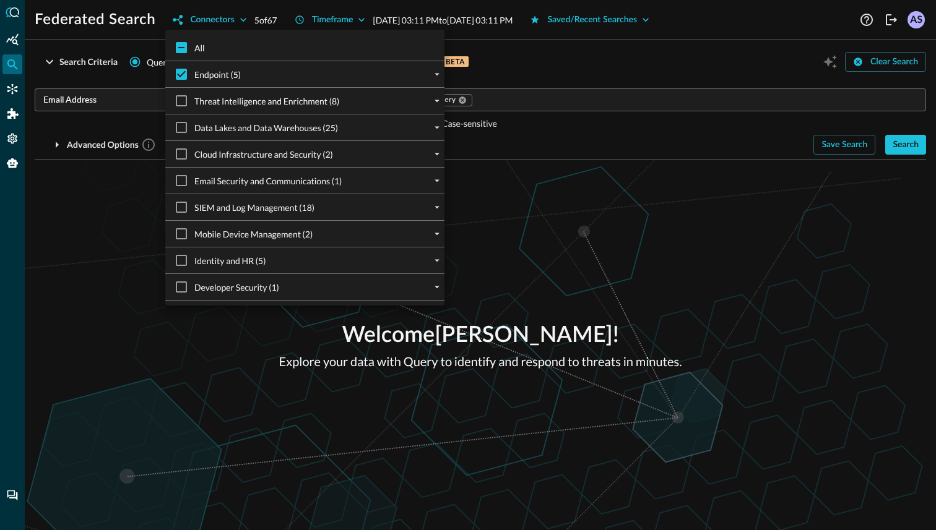
click at [524, 246] on div at bounding box center [468, 265] width 936 height 530
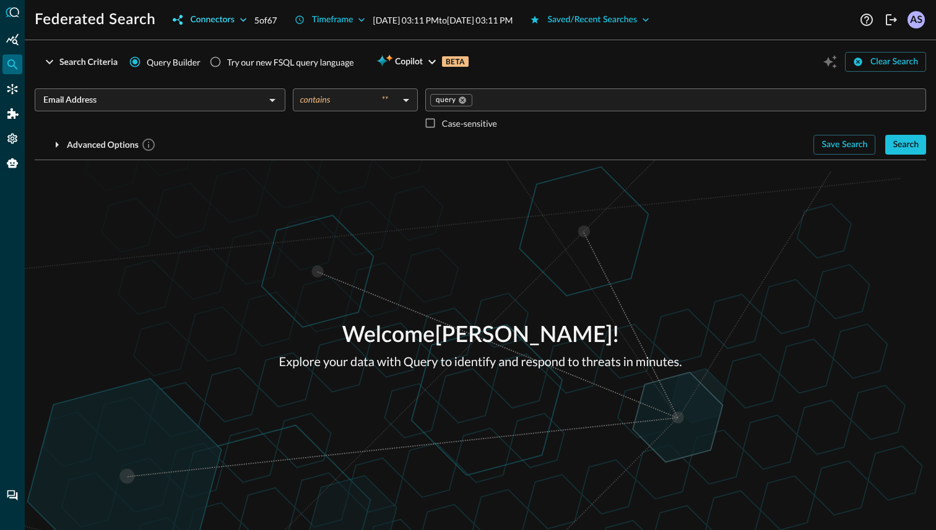
click at [253, 20] on button "Connectors" at bounding box center [209, 20] width 89 height 20
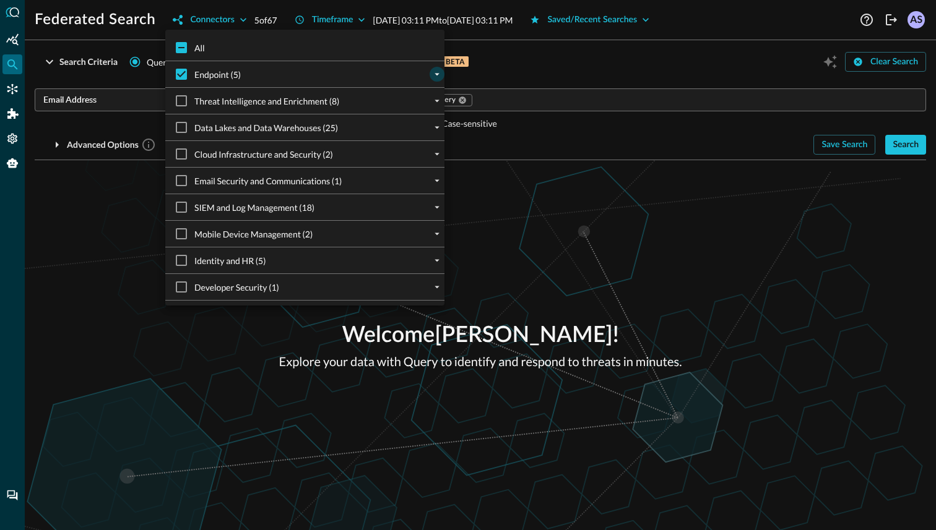
click at [438, 75] on icon "expand" at bounding box center [436, 74] width 11 height 11
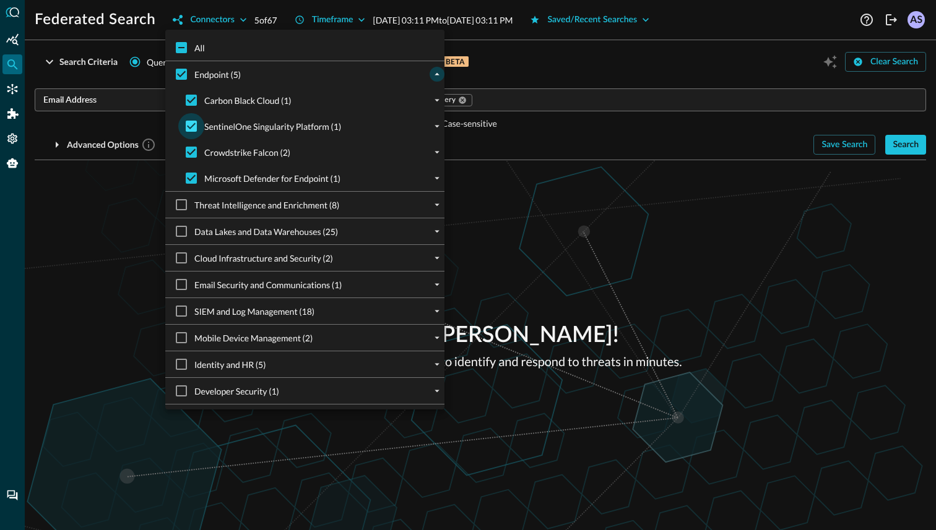
click at [193, 129] on input "SentinelOne Singularity Platform (1)" at bounding box center [191, 126] width 26 height 26
click at [190, 102] on input "Carbon Black Cloud (1)" at bounding box center [191, 100] width 26 height 26
click at [126, 230] on div at bounding box center [468, 265] width 936 height 530
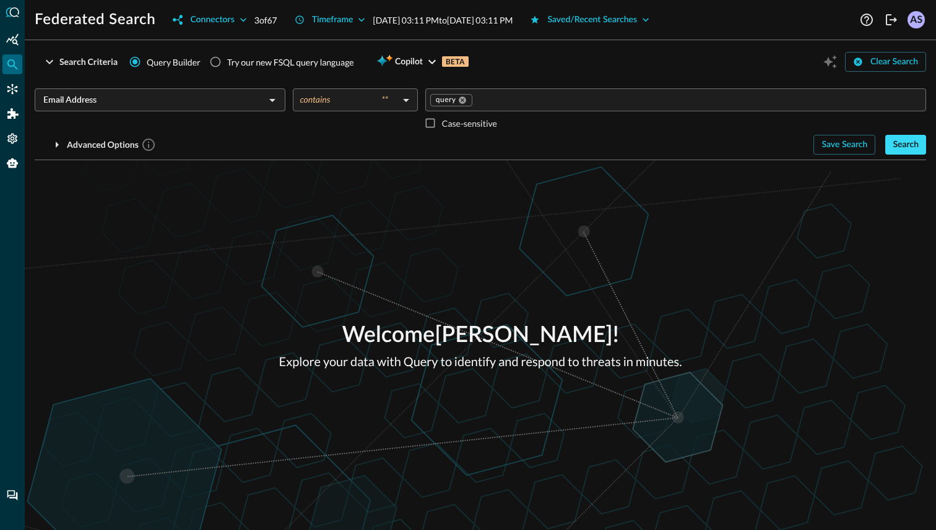
click at [904, 148] on div "Search" at bounding box center [905, 144] width 26 height 15
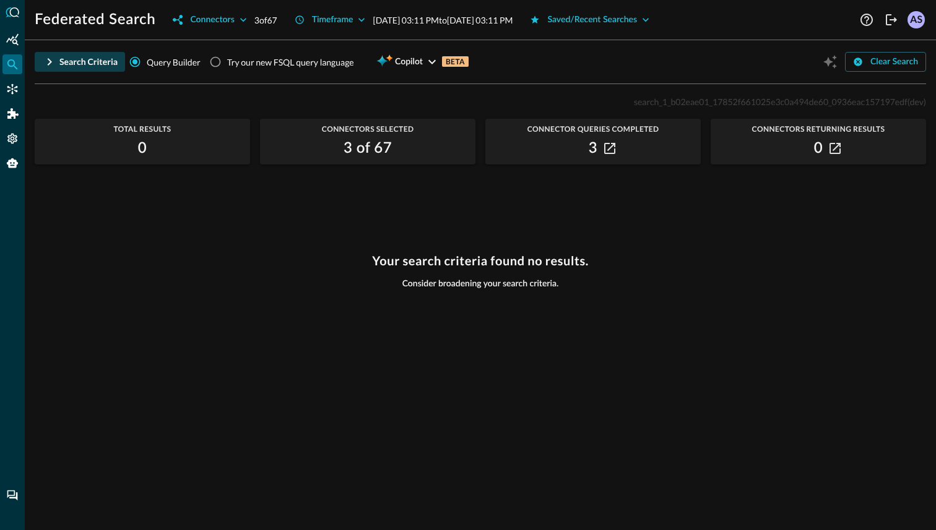
click at [85, 63] on div "Search Criteria" at bounding box center [88, 61] width 58 height 15
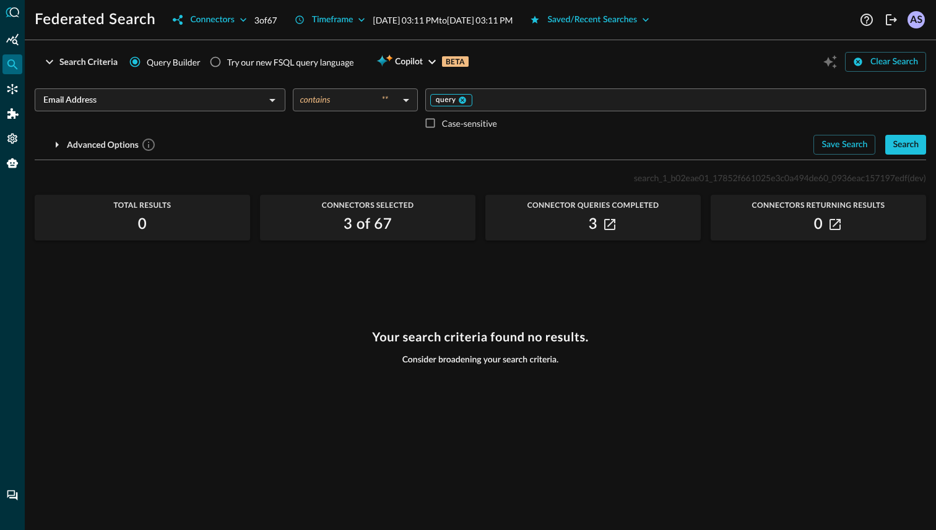
click at [450, 102] on span "query" at bounding box center [446, 100] width 20 height 10
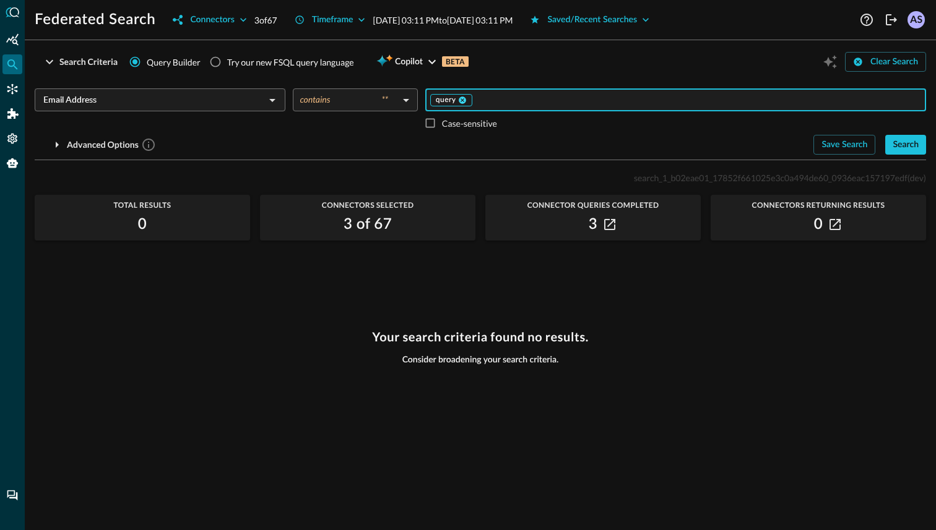
click at [464, 101] on icon at bounding box center [462, 100] width 7 height 7
click at [399, 104] on body "Federated Search Connectors 3 of 67 Timeframe [DATE] 03:11 PM to [DATE] 03:11 P…" at bounding box center [468, 265] width 936 height 530
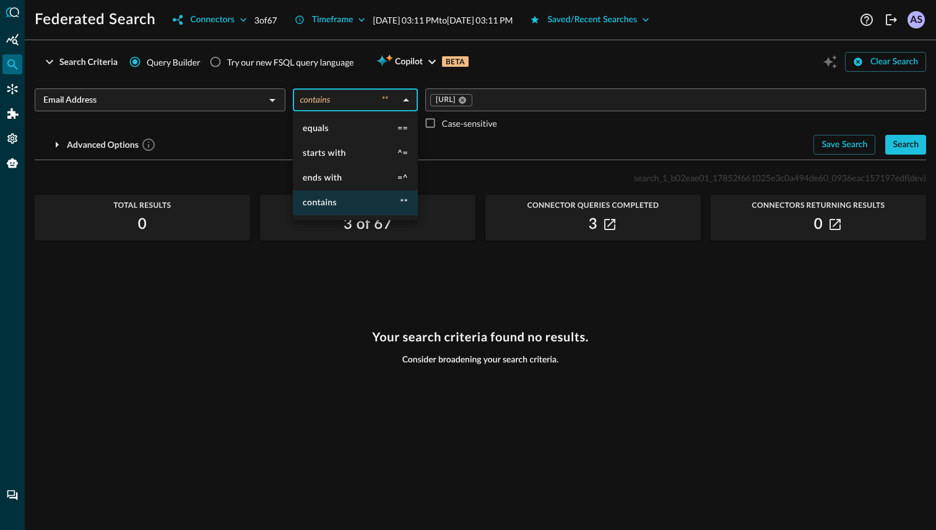
click at [453, 142] on div at bounding box center [468, 265] width 936 height 530
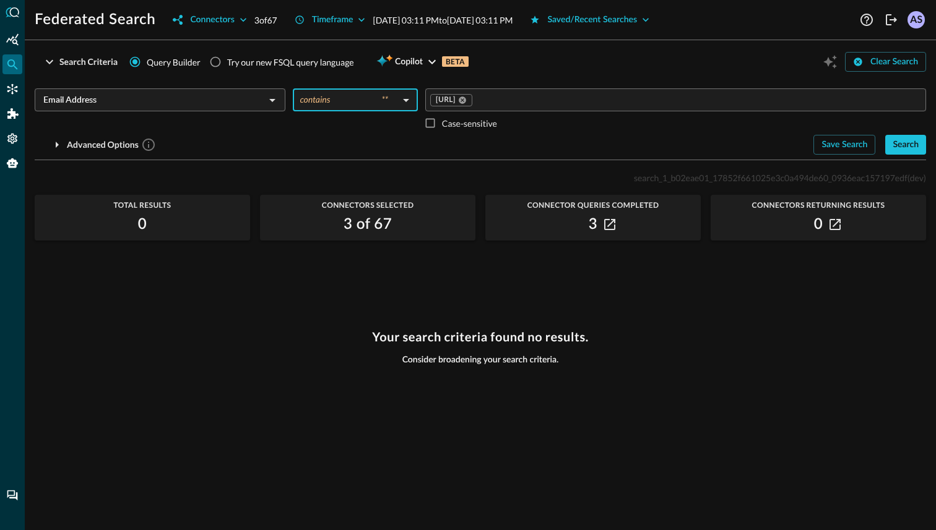
click at [233, 98] on input "Email Address" at bounding box center [149, 99] width 223 height 15
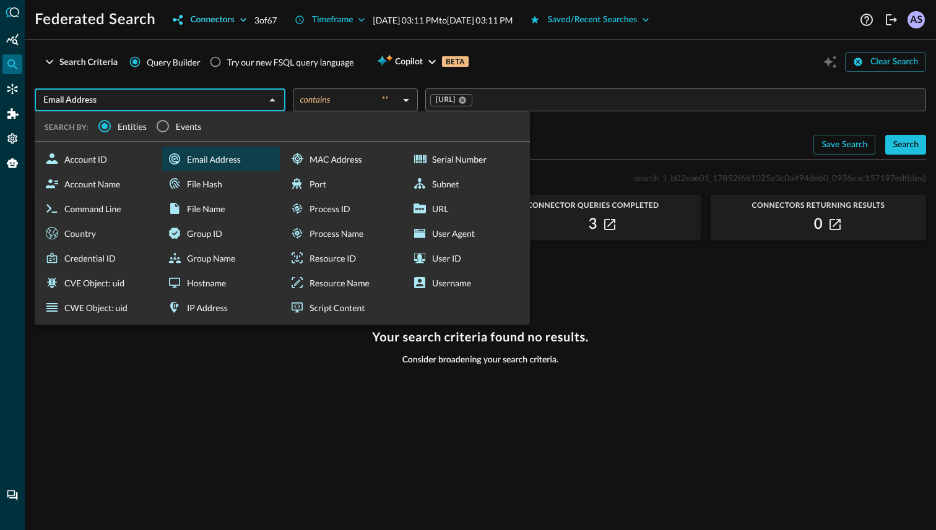
click at [239, 17] on icon "button" at bounding box center [243, 20] width 12 height 12
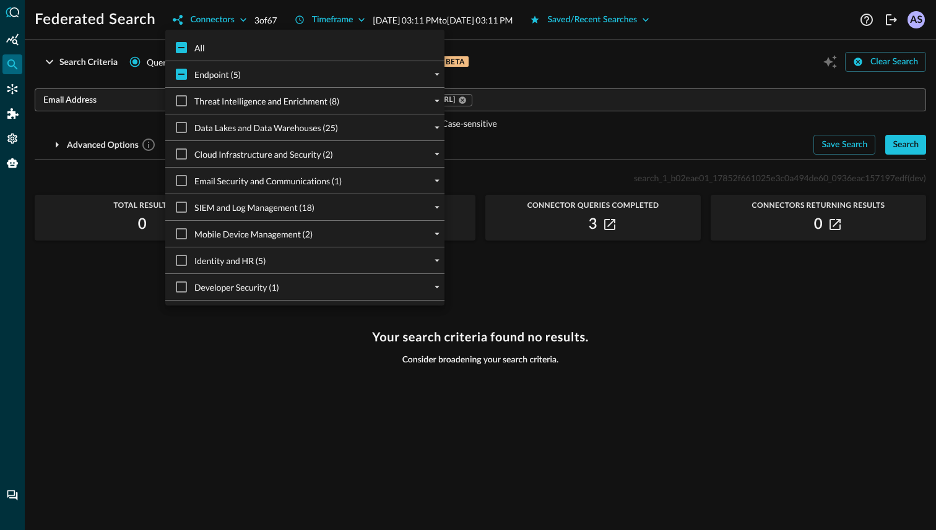
click at [147, 85] on div at bounding box center [468, 265] width 936 height 530
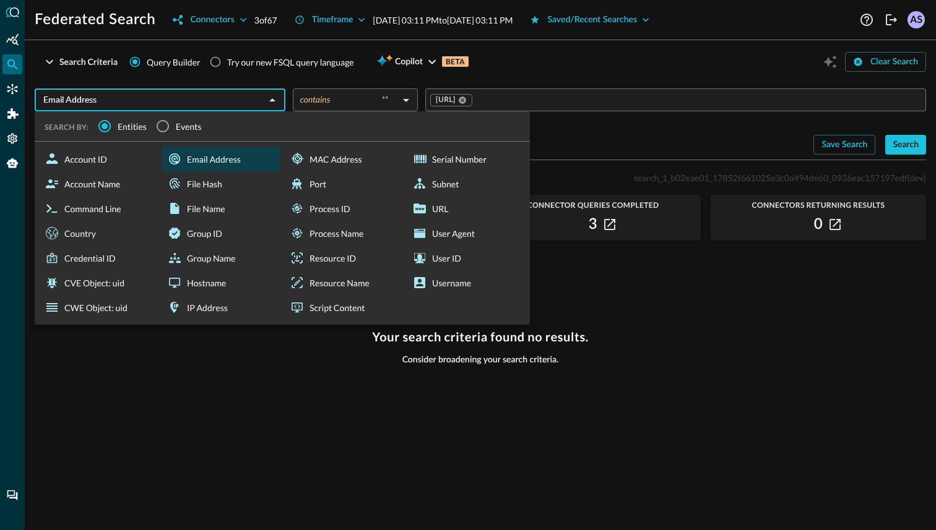
click at [215, 98] on input "Email Address" at bounding box center [149, 99] width 223 height 15
click at [432, 282] on div "Username" at bounding box center [466, 282] width 118 height 25
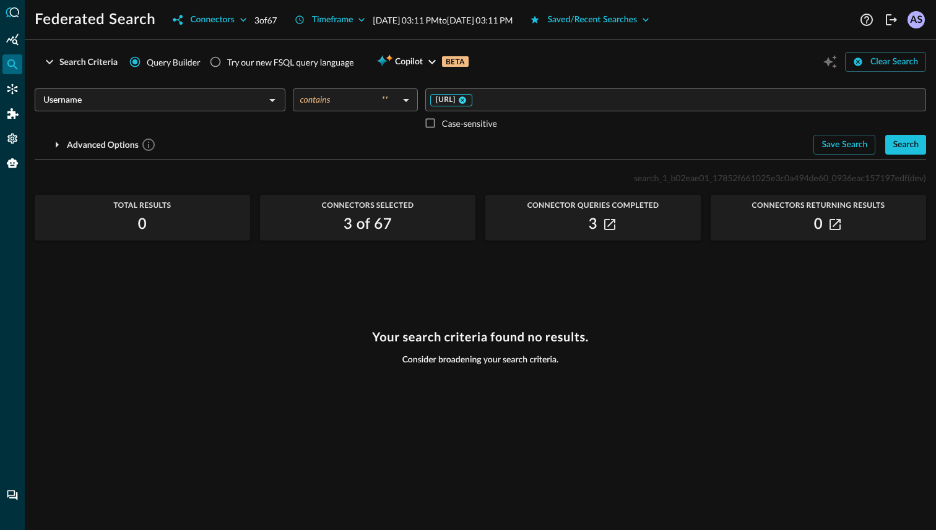
click at [467, 99] on icon at bounding box center [462, 100] width 9 height 9
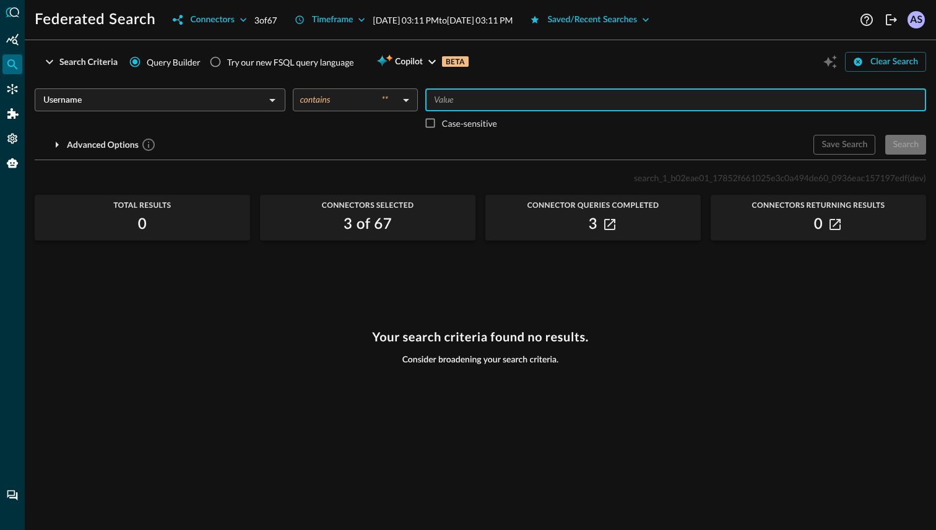
click at [455, 99] on input "Value" at bounding box center [674, 99] width 491 height 15
click at [901, 150] on div "Search" at bounding box center [905, 144] width 26 height 15
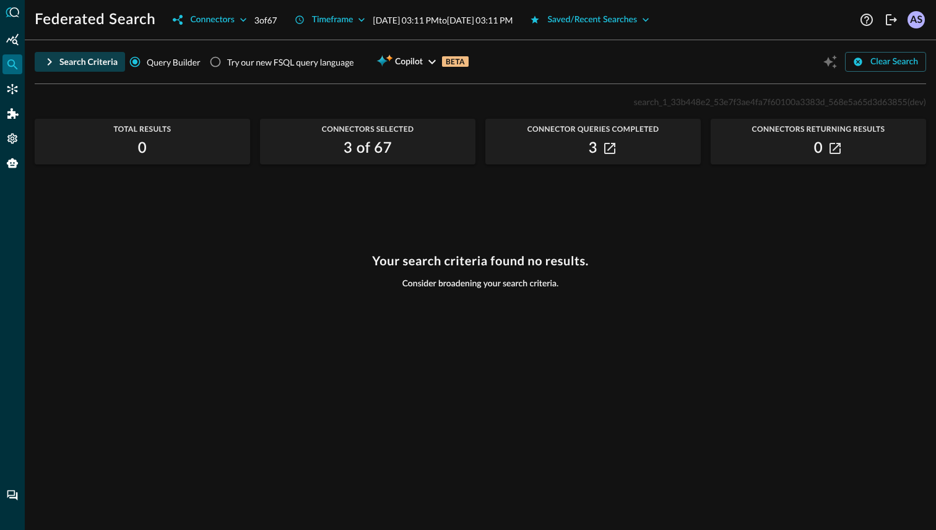
click at [66, 59] on div "Search Criteria" at bounding box center [88, 61] width 58 height 15
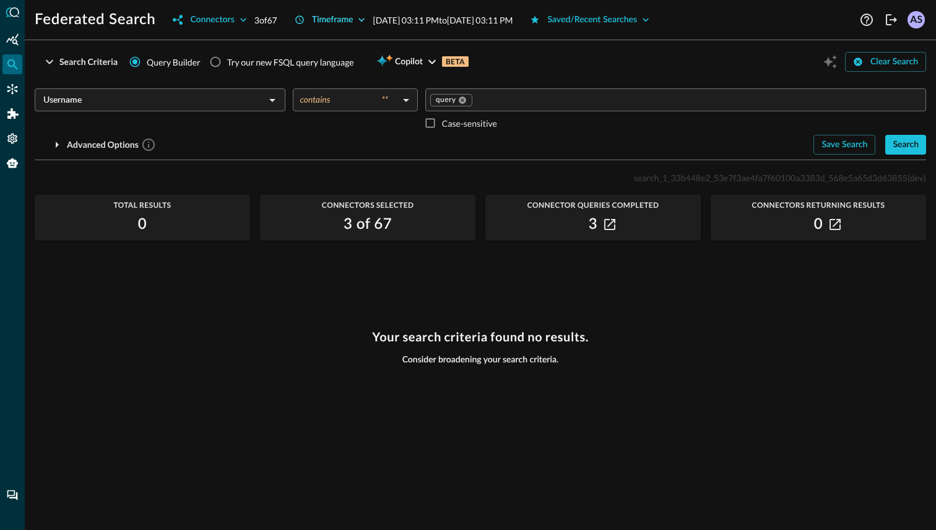
click at [363, 15] on icon "button" at bounding box center [361, 20] width 12 height 12
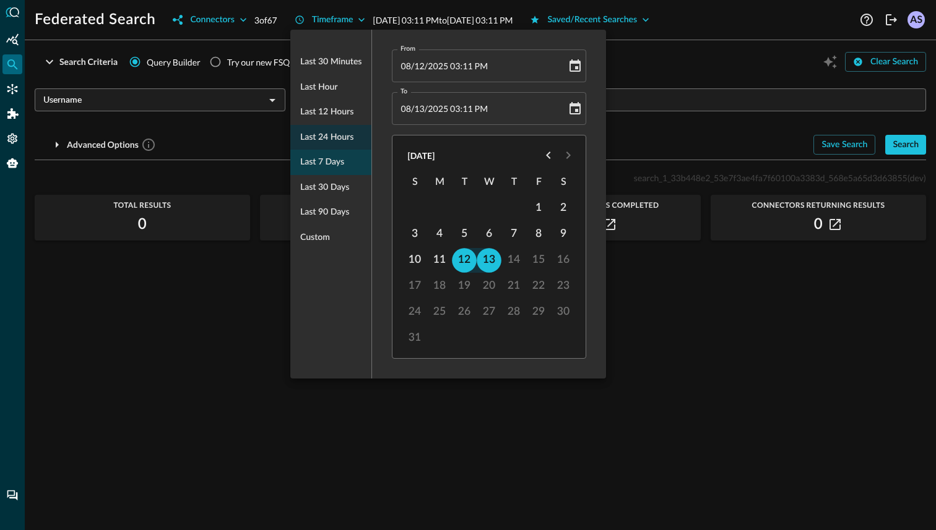
click at [317, 163] on span "Last 7 days" at bounding box center [322, 162] width 44 height 15
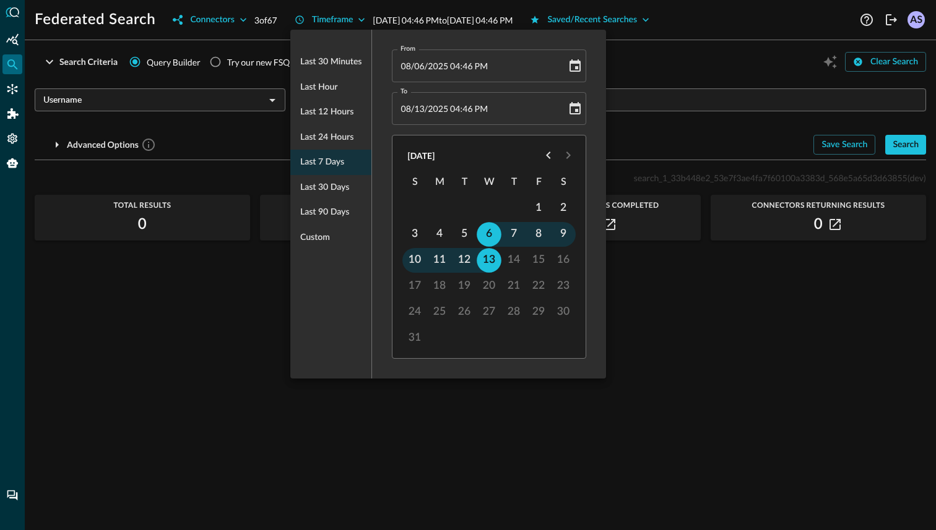
click at [504, 418] on div at bounding box center [468, 265] width 936 height 530
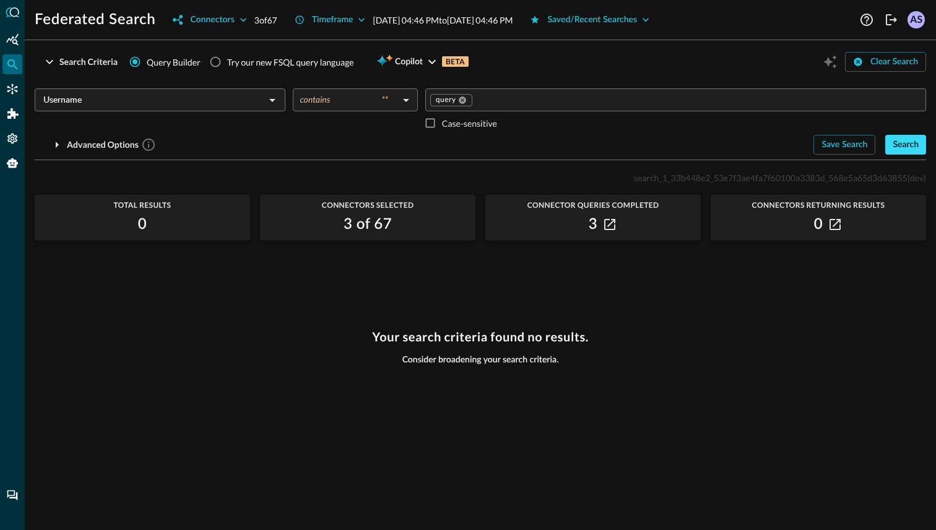
click at [917, 147] on div "Search" at bounding box center [905, 144] width 26 height 15
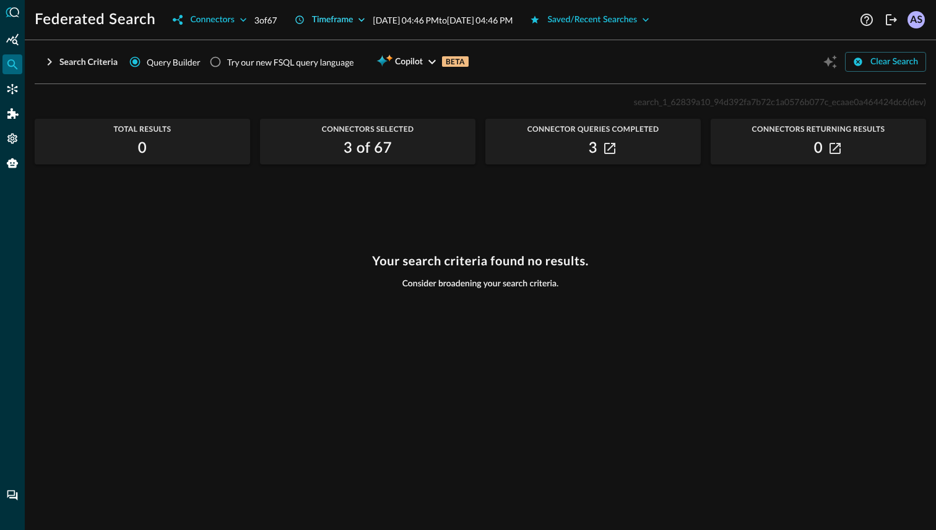
click at [353, 17] on div "Timeframe" at bounding box center [332, 19] width 41 height 15
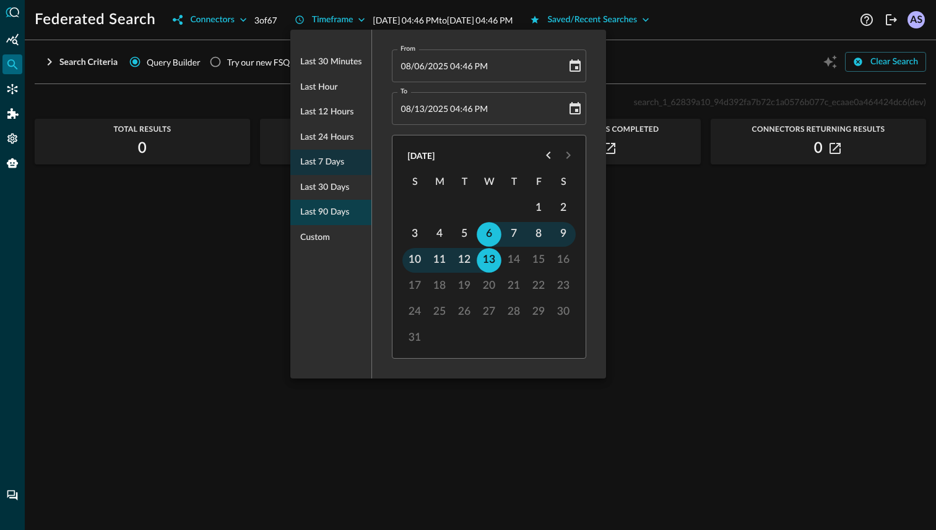
click at [334, 213] on span "Last 90 days" at bounding box center [324, 212] width 49 height 15
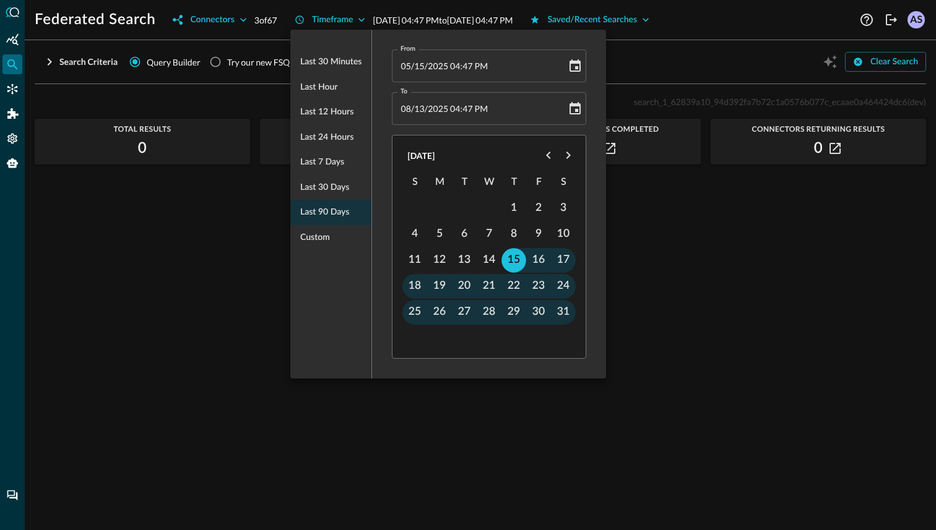
click at [694, 311] on div at bounding box center [468, 265] width 936 height 530
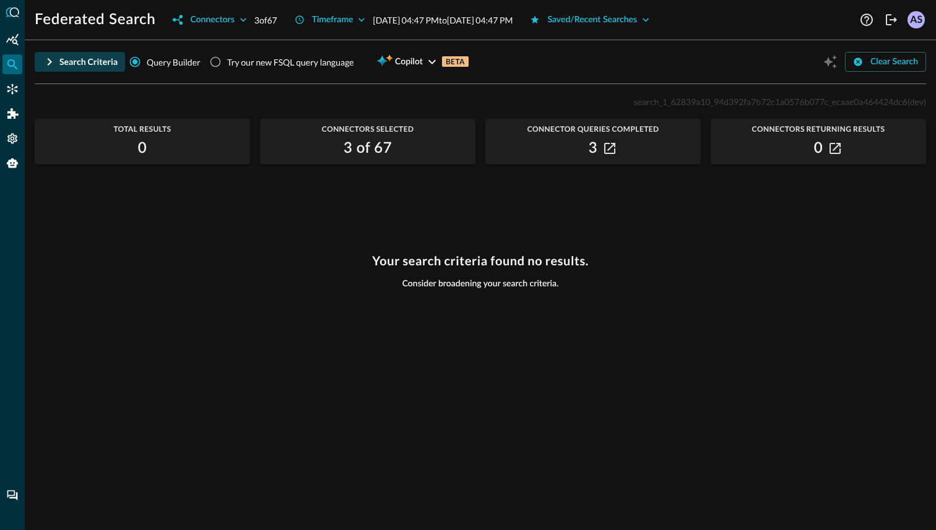
click at [82, 62] on div "Search Criteria" at bounding box center [88, 61] width 58 height 15
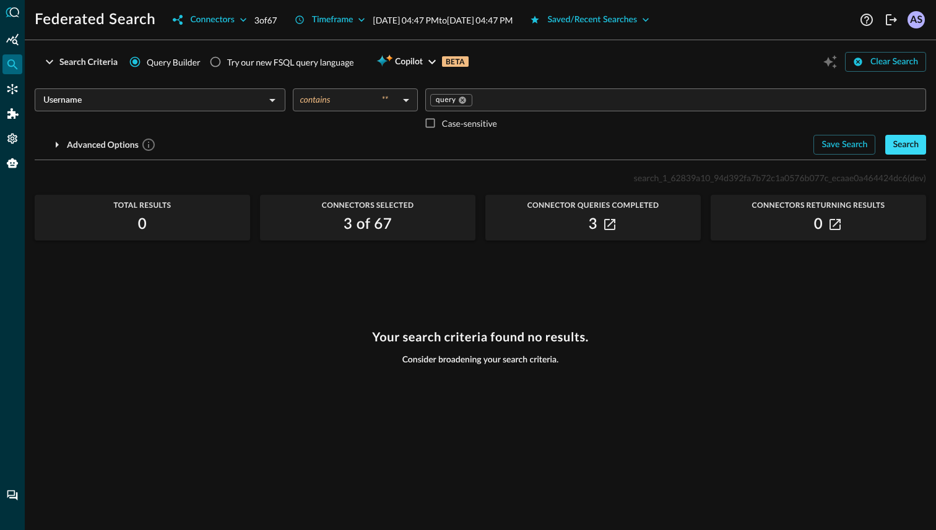
click at [899, 145] on div "Search" at bounding box center [905, 144] width 26 height 15
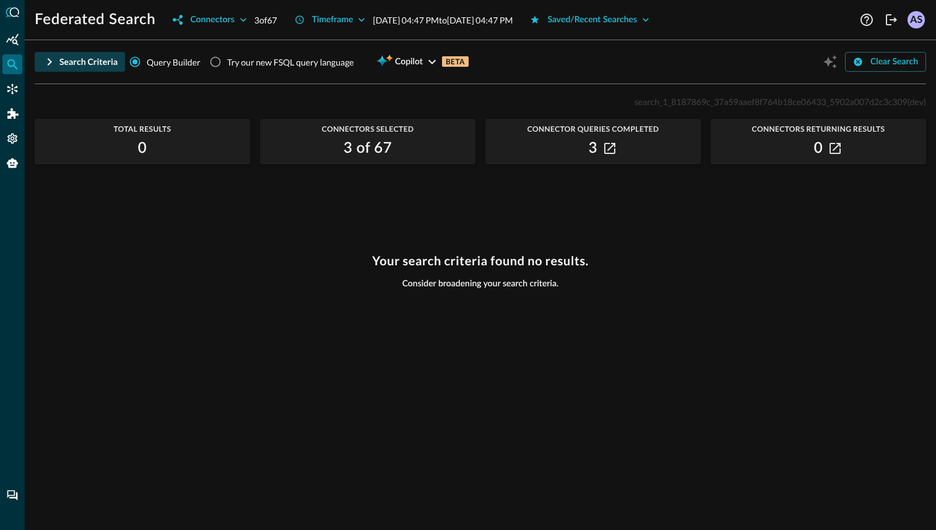
click at [49, 63] on icon "button" at bounding box center [50, 61] width 4 height 7
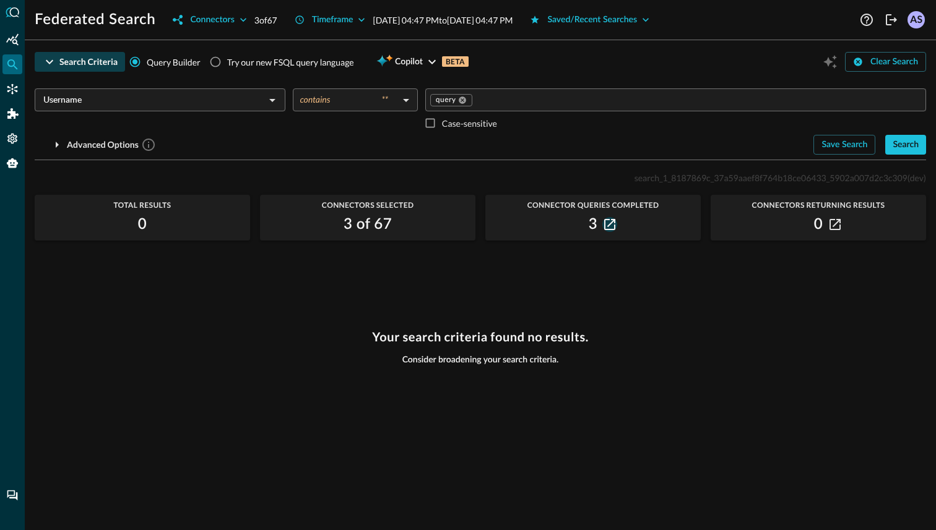
click at [613, 222] on icon "button" at bounding box center [609, 224] width 11 height 11
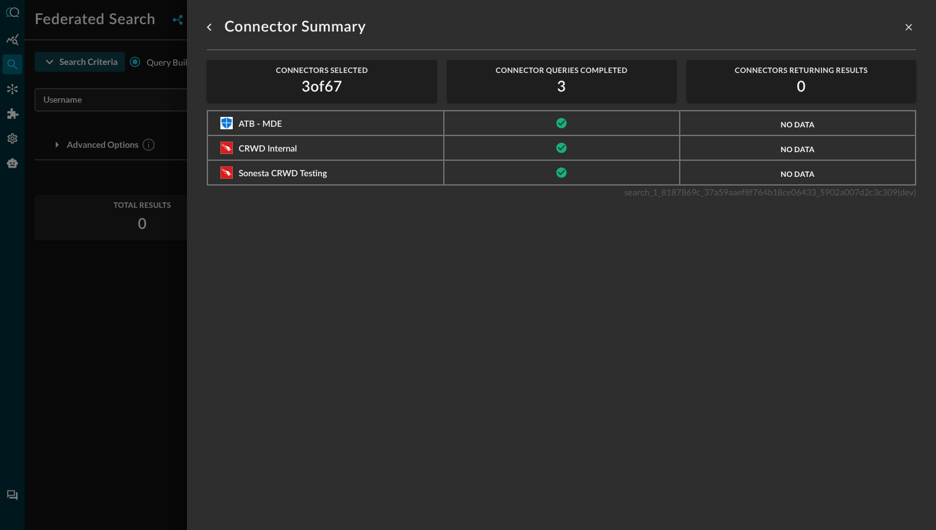
click at [117, 295] on div at bounding box center [468, 265] width 936 height 530
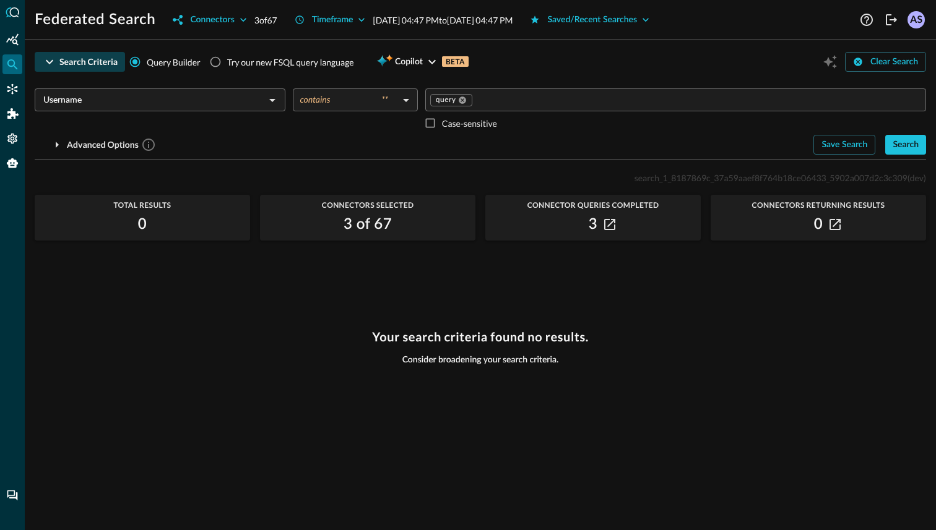
click at [235, 107] on input "Username" at bounding box center [149, 99] width 223 height 15
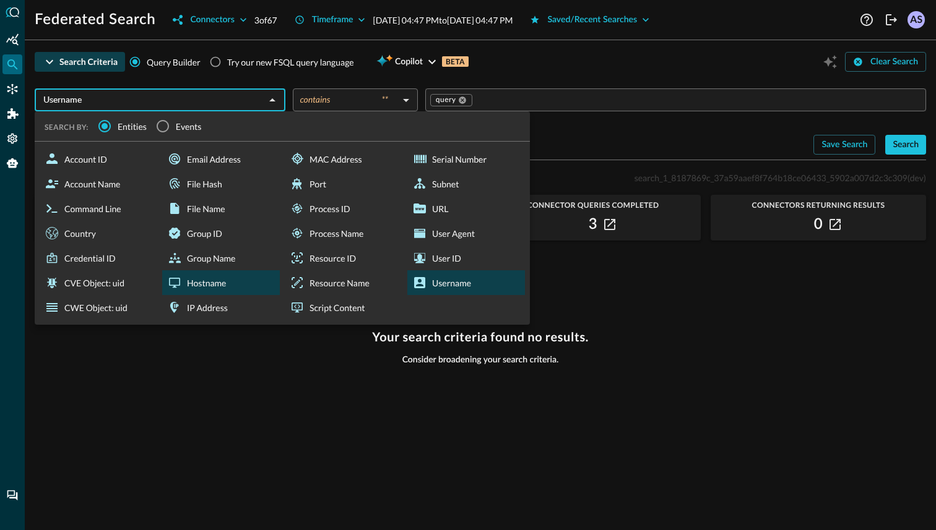
click at [198, 283] on div "Hostname" at bounding box center [221, 282] width 118 height 25
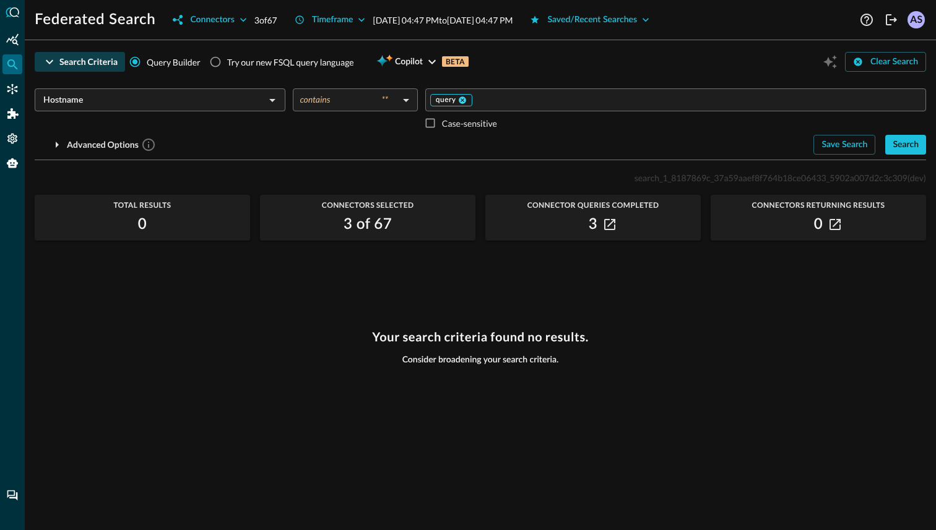
click at [463, 102] on icon at bounding box center [462, 100] width 7 height 7
click at [453, 100] on input "Value" at bounding box center [674, 99] width 491 height 15
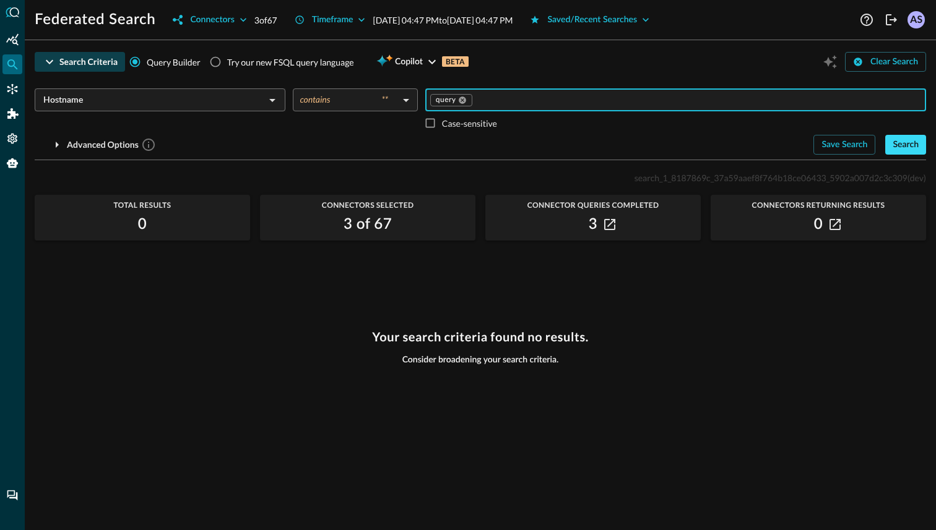
click at [906, 140] on div "Search" at bounding box center [905, 144] width 26 height 15
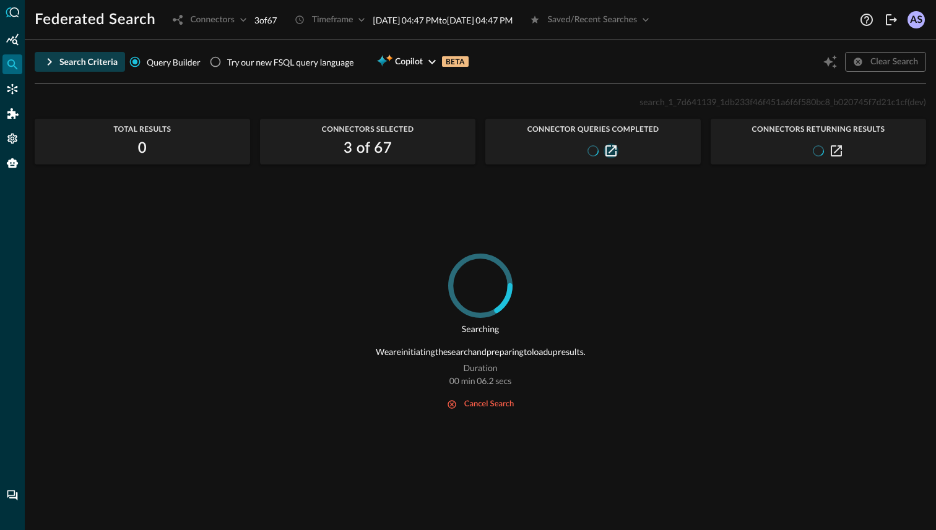
click at [611, 144] on button "button" at bounding box center [610, 151] width 15 height 15
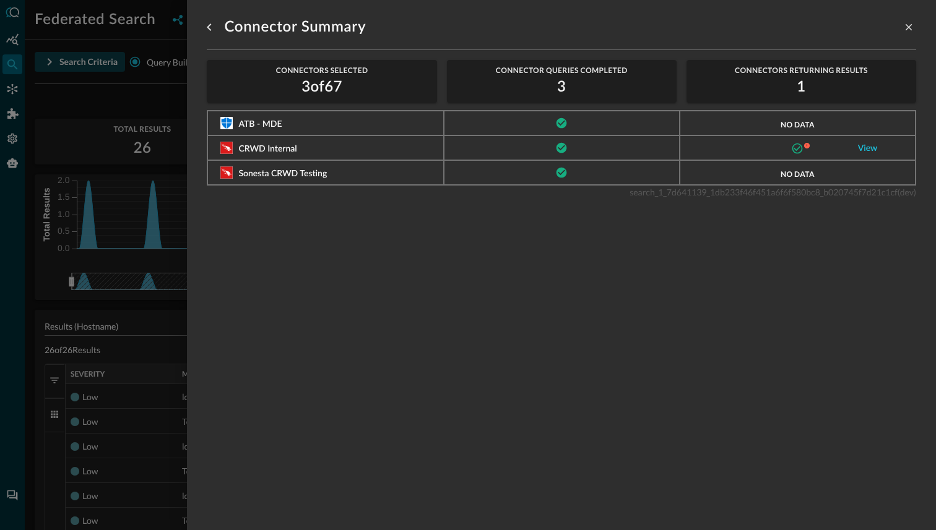
click at [140, 347] on div at bounding box center [468, 265] width 936 height 530
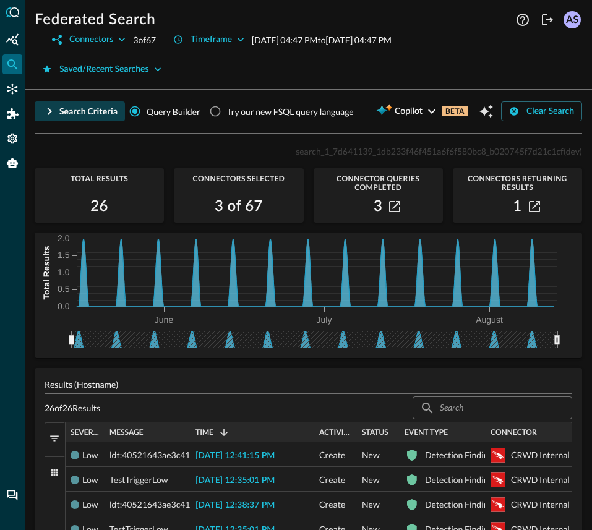
click at [45, 111] on icon "button" at bounding box center [49, 111] width 15 height 15
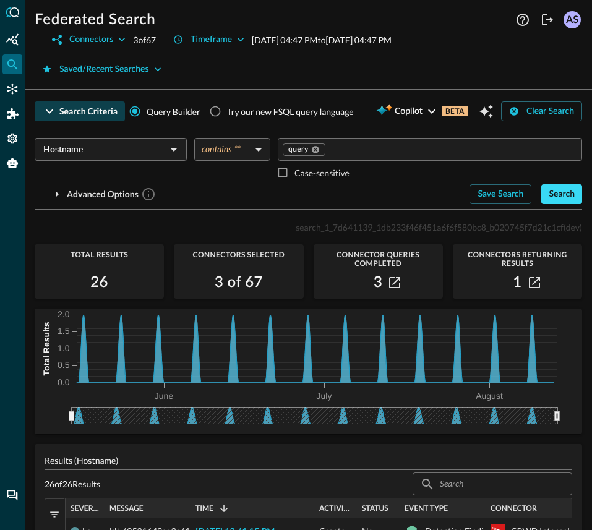
click at [576, 188] on button "Search" at bounding box center [562, 194] width 41 height 20
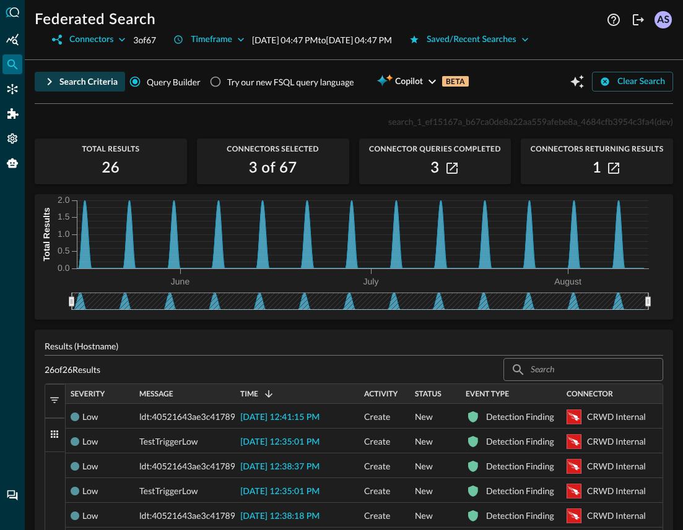
click at [50, 84] on icon "button" at bounding box center [49, 81] width 15 height 15
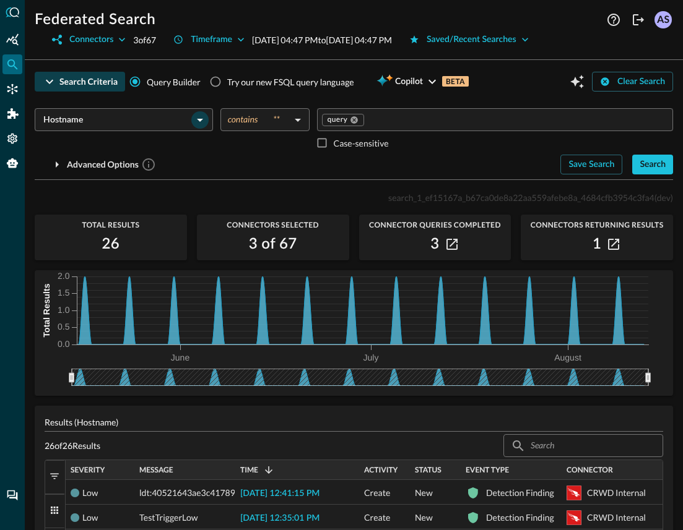
click at [198, 122] on icon "Open" at bounding box center [199, 120] width 15 height 15
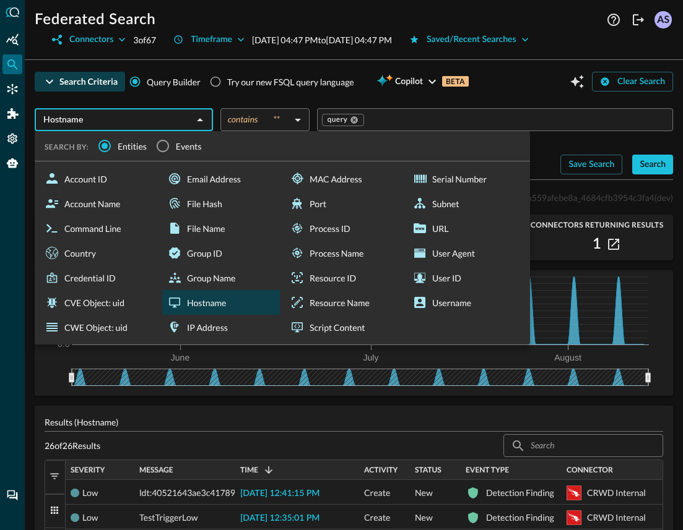
click at [55, 102] on div "Hostname ​ SEARCH BY: Entities Events Account ID Account Name Command Line Coun…" at bounding box center [354, 136] width 638 height 76
